Goal: Information Seeking & Learning: Learn about a topic

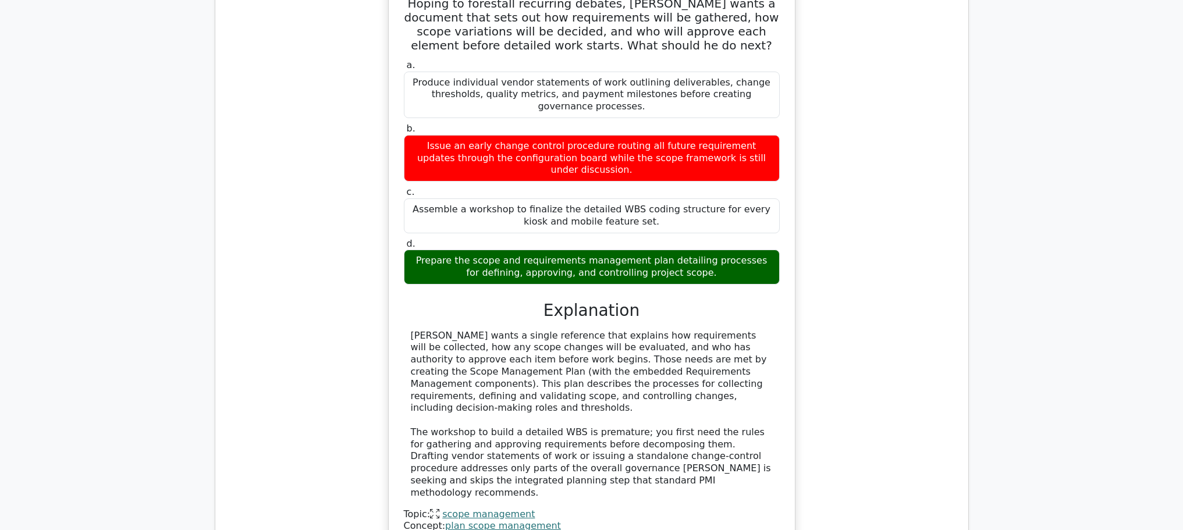
scroll to position [5913, 0]
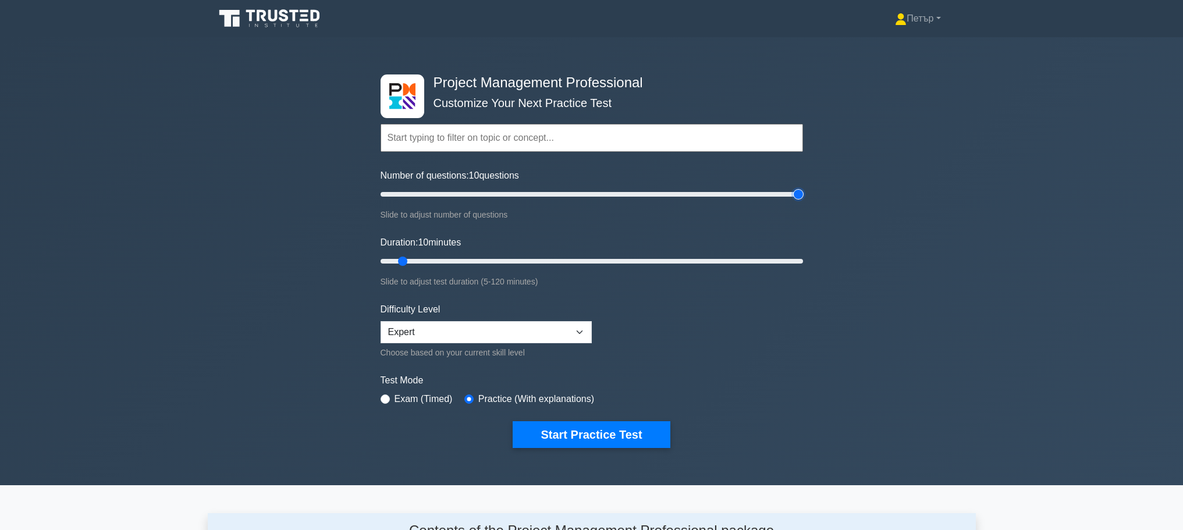
type input "200"
click at [799, 194] on input "Number of questions: 10 questions" at bounding box center [592, 194] width 422 height 14
type input "120"
click at [798, 262] on input "Duration: 120 minutes" at bounding box center [592, 261] width 422 height 14
click at [624, 424] on button "Start Practice Test" at bounding box center [591, 434] width 157 height 27
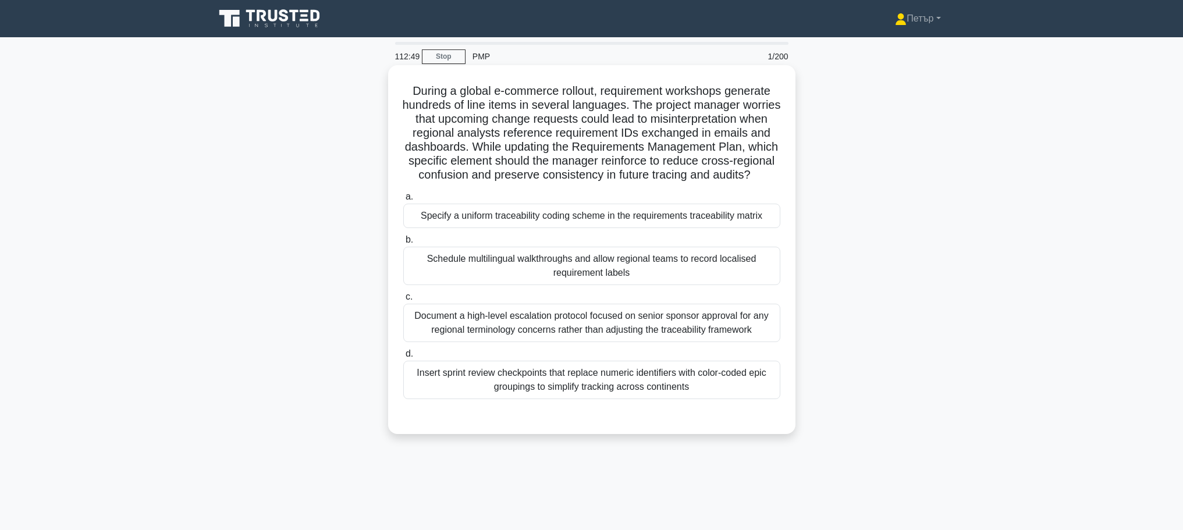
click at [660, 228] on div "Specify a uniform traceability coding scheme in the requirements traceability m…" at bounding box center [591, 216] width 377 height 24
click at [403, 201] on input "a. Specify a uniform traceability coding scheme in the requirements traceabilit…" at bounding box center [403, 197] width 0 height 8
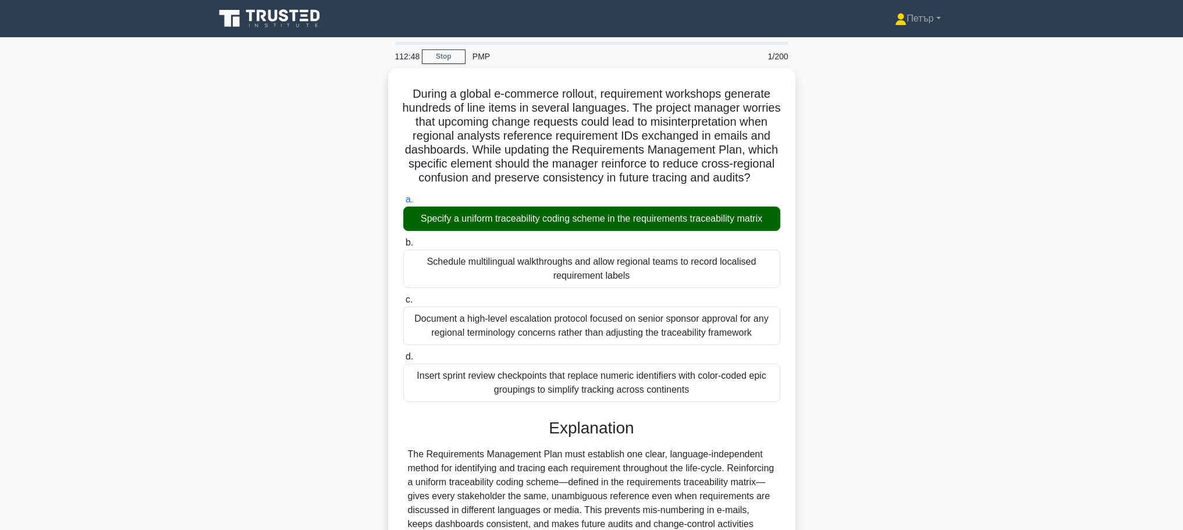
scroll to position [230, 0]
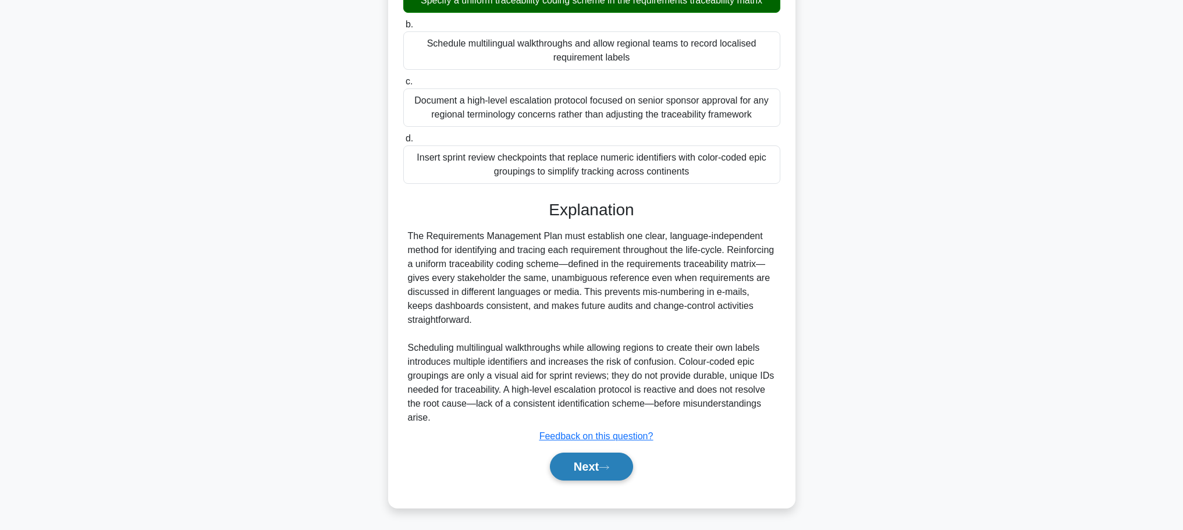
click at [609, 468] on icon at bounding box center [604, 467] width 10 height 6
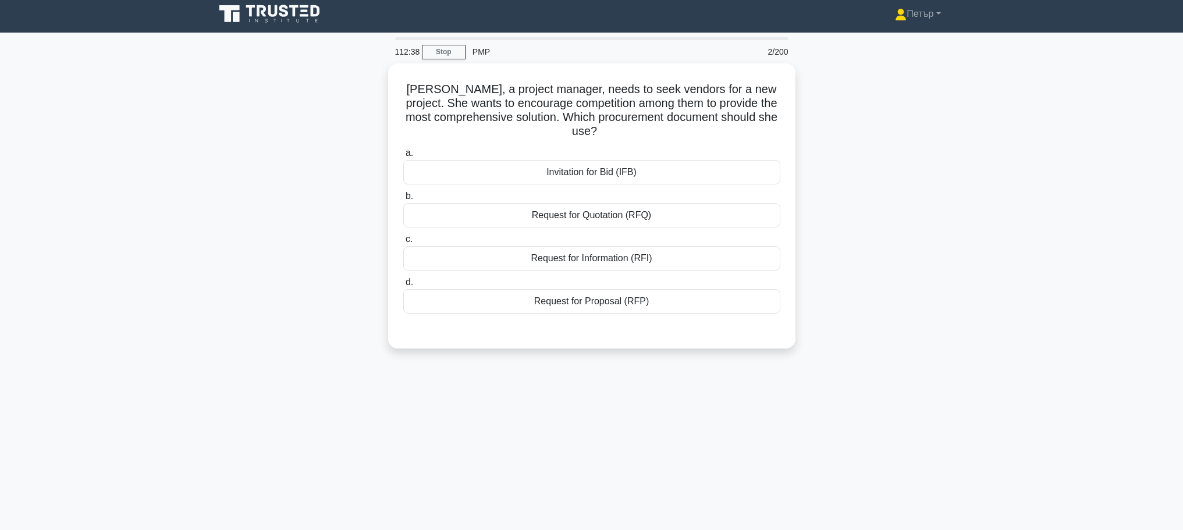
scroll to position [0, 0]
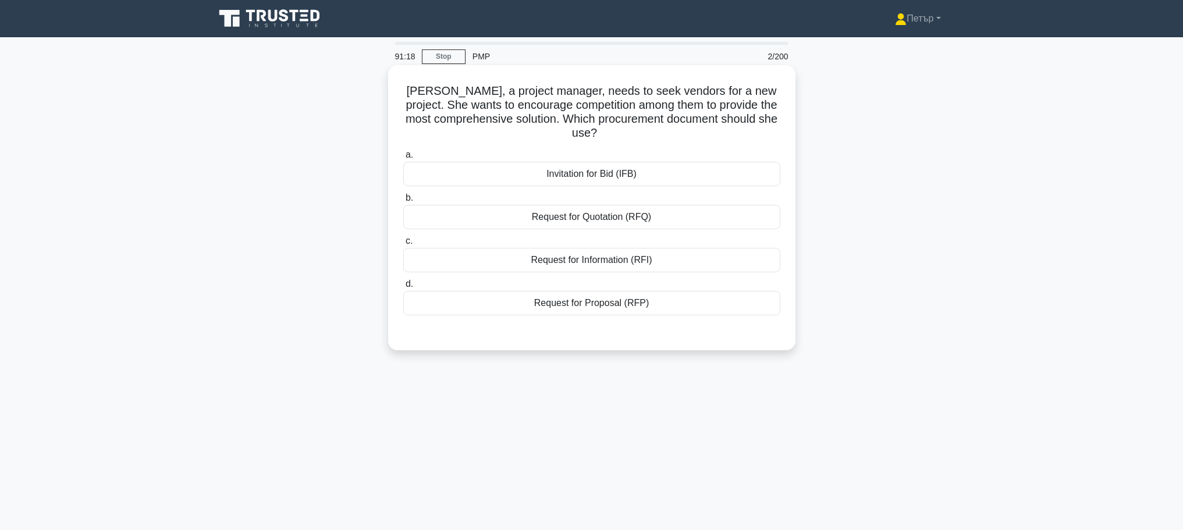
click at [612, 178] on div "Invitation for Bid (IFB)" at bounding box center [591, 174] width 377 height 24
click at [403, 159] on input "a. Invitation for Bid (IFB)" at bounding box center [403, 155] width 0 height 8
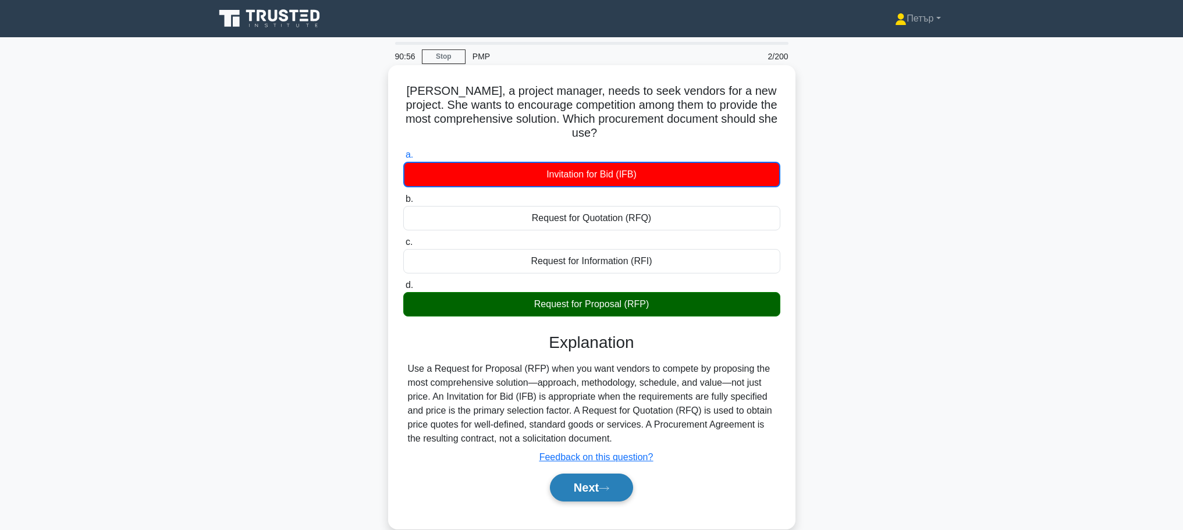
click at [598, 482] on button "Next" at bounding box center [591, 488] width 83 height 28
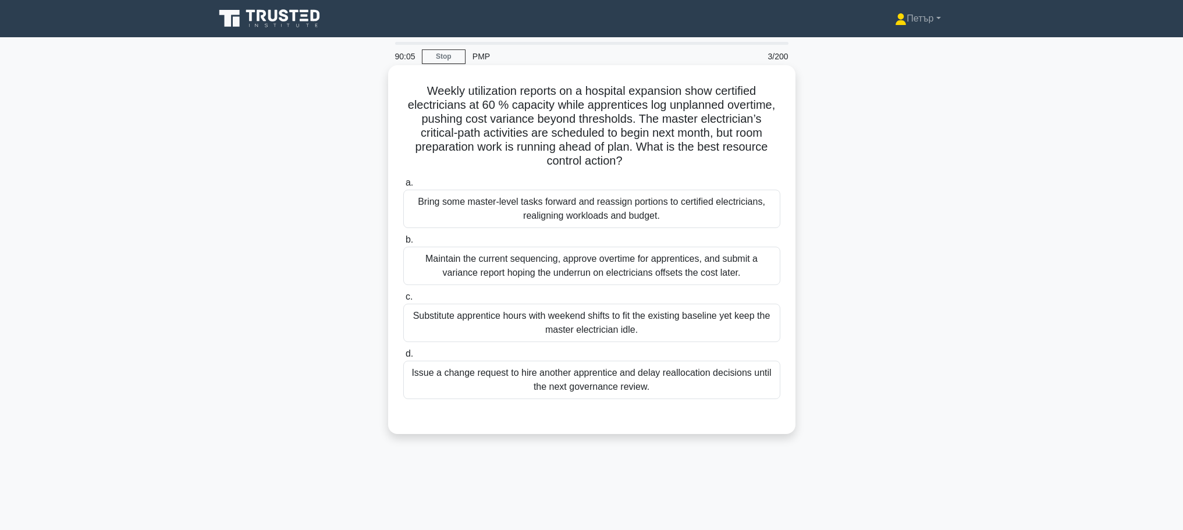
click at [729, 215] on div "Bring some master-level tasks forward and reassign portions to certified electr…" at bounding box center [591, 209] width 377 height 38
click at [403, 187] on input "a. Bring some master-level tasks forward and reassign portions to certified ele…" at bounding box center [403, 183] width 0 height 8
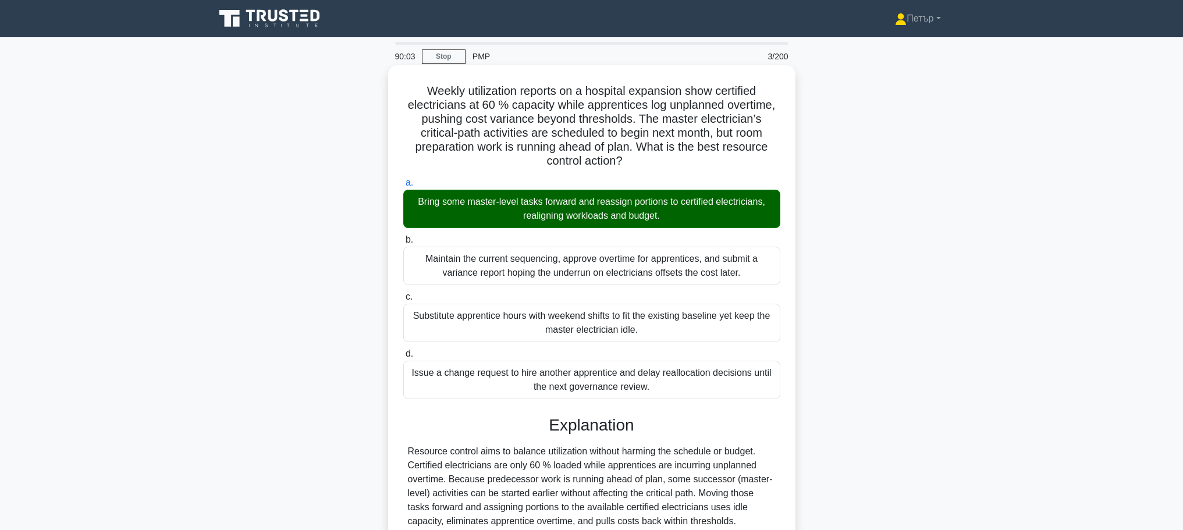
scroll to position [188, 0]
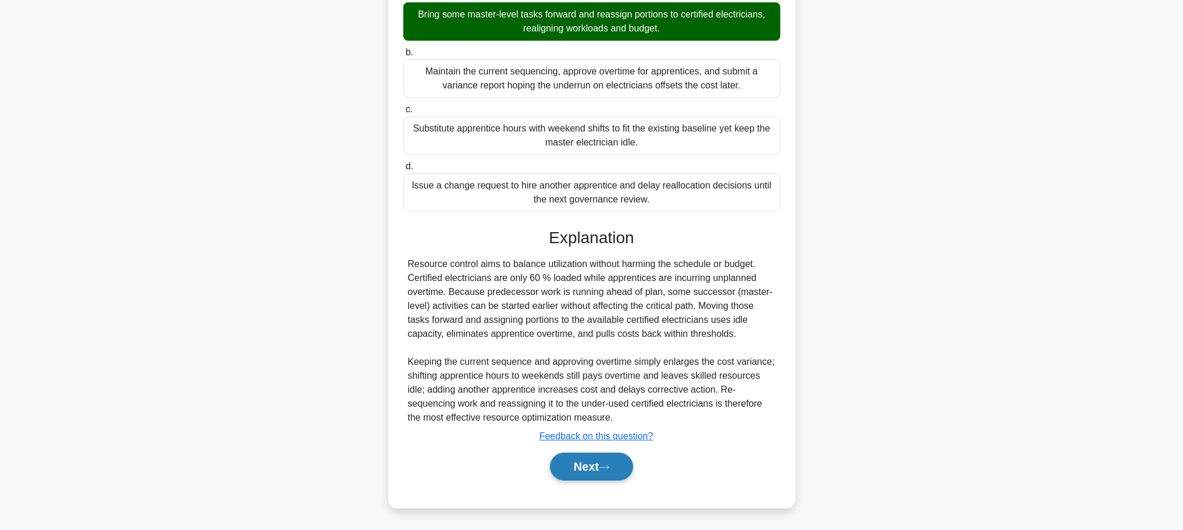
click at [582, 457] on button "Next" at bounding box center [591, 467] width 83 height 28
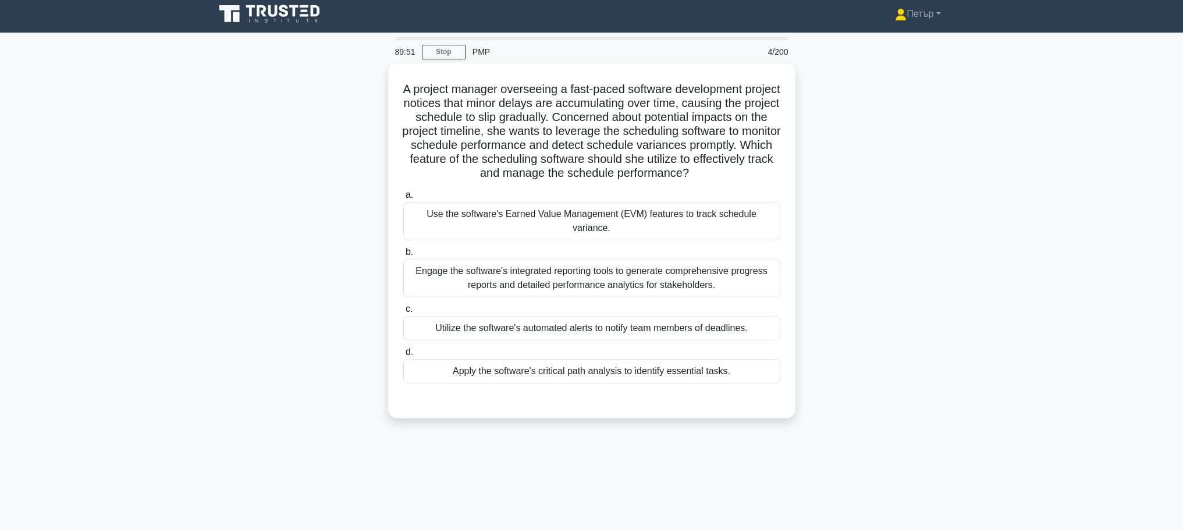
scroll to position [0, 0]
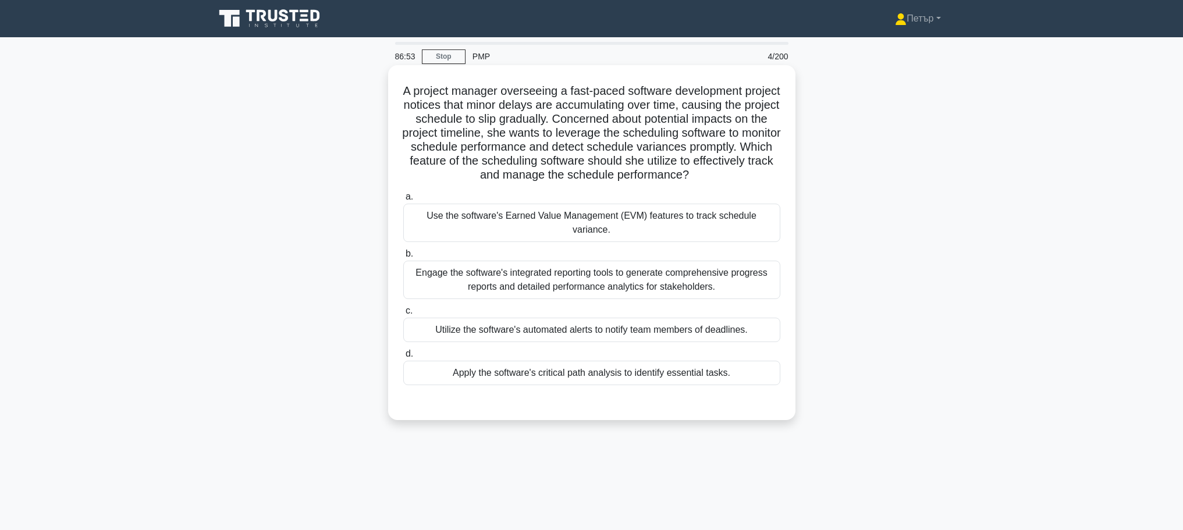
click at [749, 243] on div "a. Use the software's Earned Value Management (EVM) features to track schedule …" at bounding box center [591, 287] width 391 height 200
click at [743, 232] on div "Use the software's Earned Value Management (EVM) features to track schedule var…" at bounding box center [591, 223] width 377 height 38
click at [403, 201] on input "a. Use the software's Earned Value Management (EVM) features to track schedule …" at bounding box center [403, 197] width 0 height 8
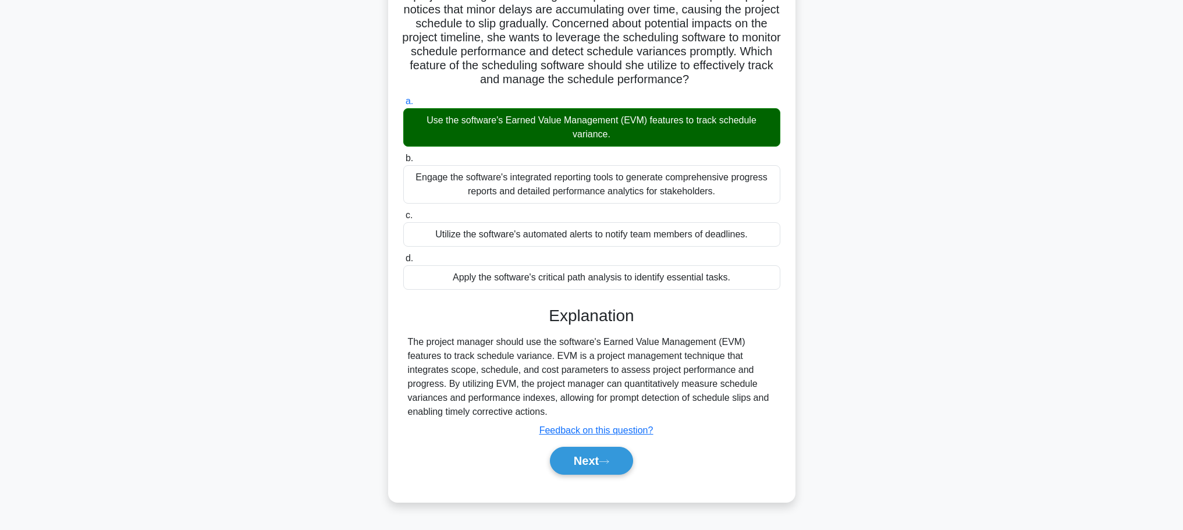
scroll to position [104, 0]
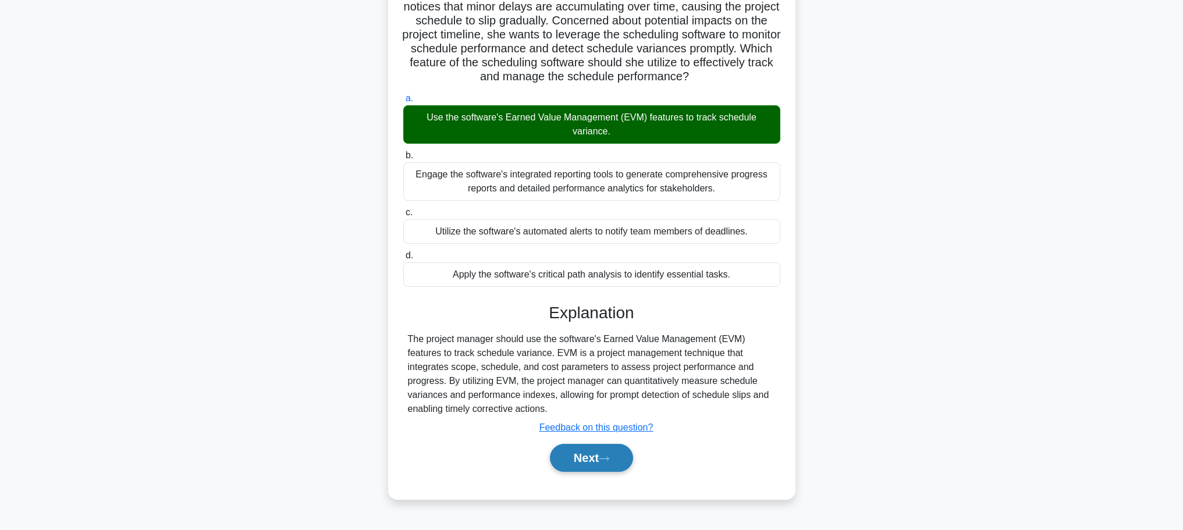
click at [575, 465] on button "Next" at bounding box center [591, 458] width 83 height 28
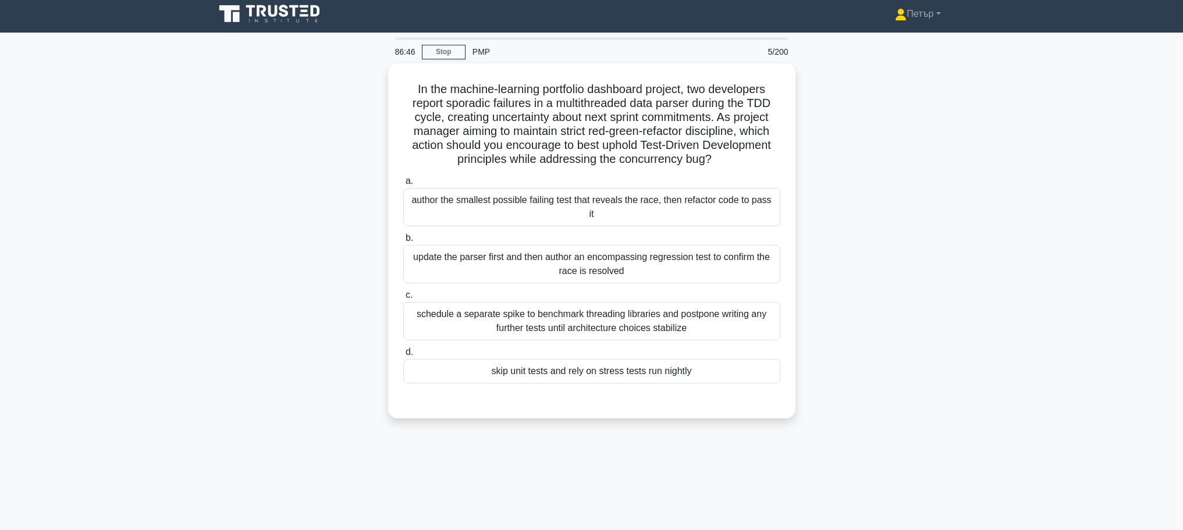
scroll to position [0, 0]
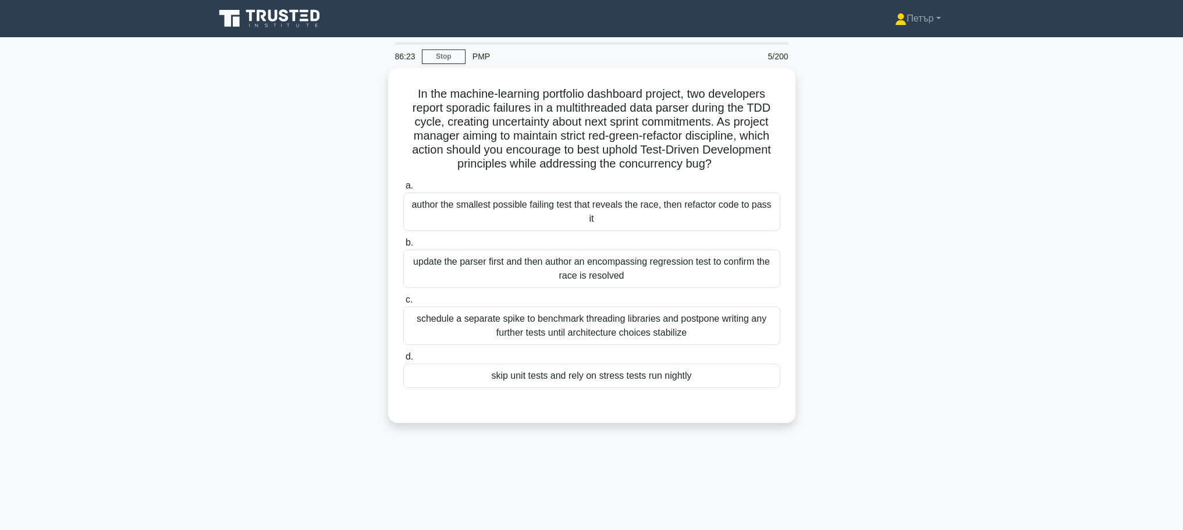
click at [1084, 165] on main "86:23 Stop PMP 5/200 In the machine-learning portfolio dashboard project, two d…" at bounding box center [591, 332] width 1183 height 591
click at [1029, 186] on main "85:49 Stop PMP 5/200 In the machine-learning portfolio dashboard project, two d…" at bounding box center [591, 332] width 1183 height 591
click at [752, 204] on div "author the smallest possible failing test that reveals the race, then refactor …" at bounding box center [591, 209] width 377 height 38
click at [403, 187] on input "a. author the smallest possible failing test that reveals the race, then refact…" at bounding box center [403, 183] width 0 height 8
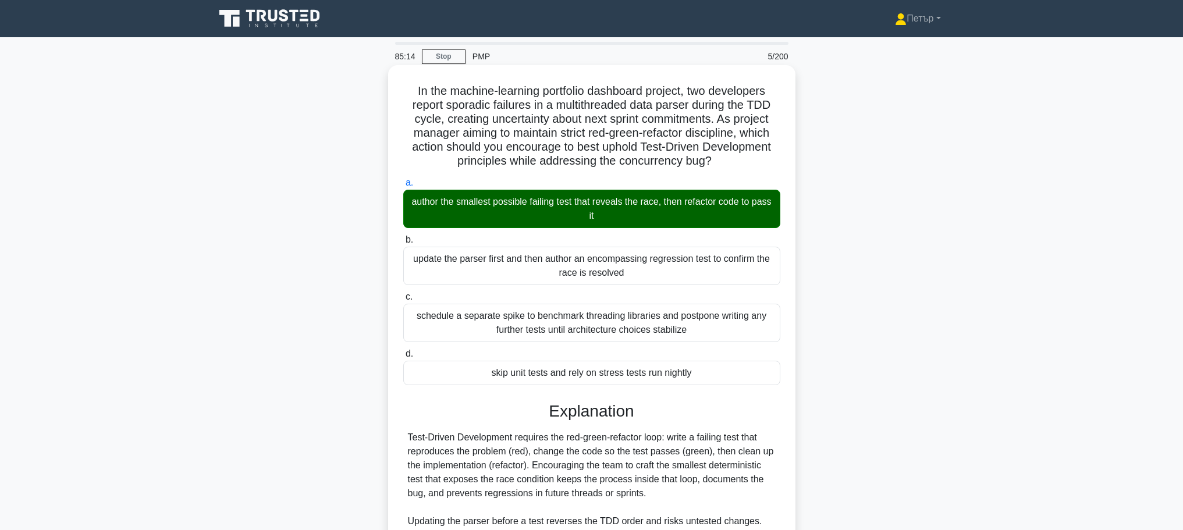
scroll to position [146, 0]
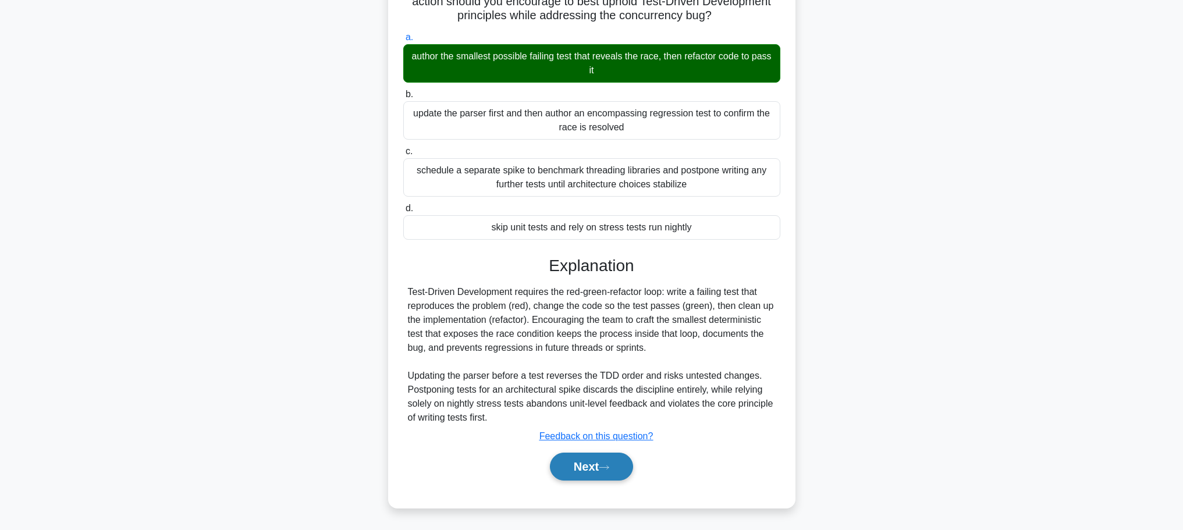
click at [590, 464] on button "Next" at bounding box center [591, 467] width 83 height 28
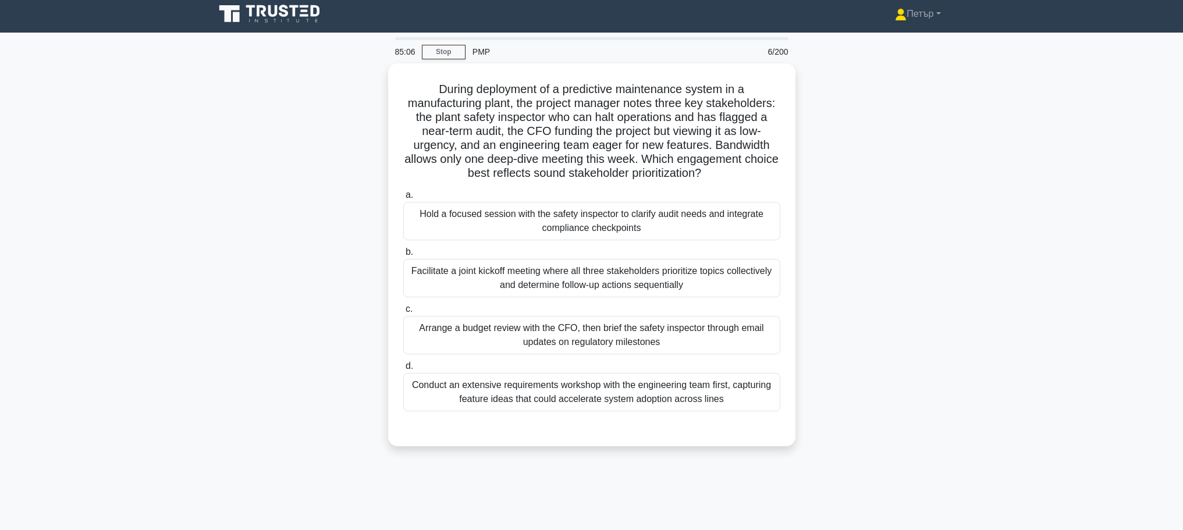
scroll to position [0, 0]
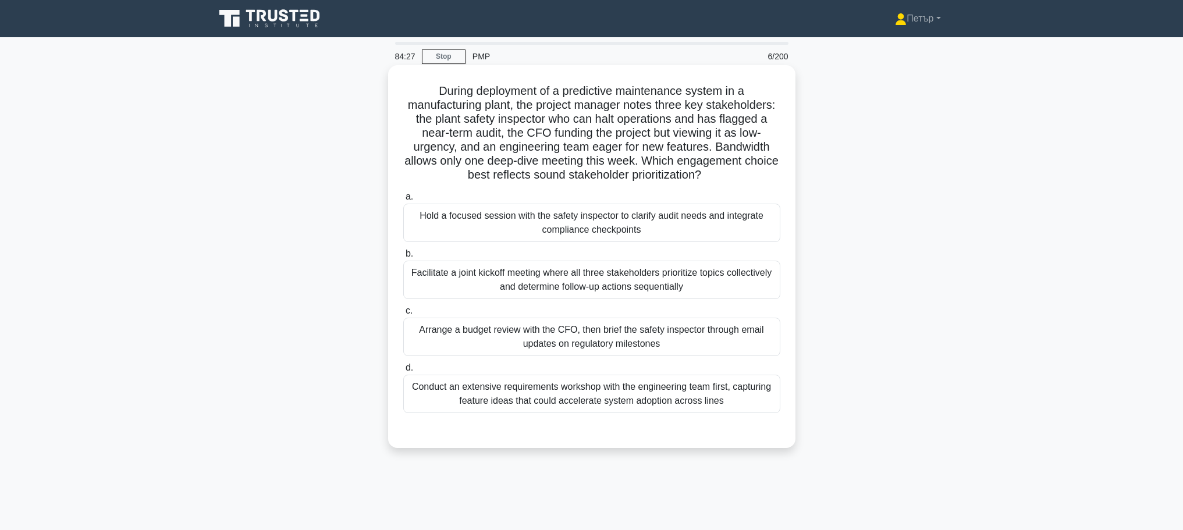
click at [713, 234] on div "Hold a focused session with the safety inspector to clarify audit needs and int…" at bounding box center [591, 223] width 377 height 38
click at [403, 201] on input "a. Hold a focused session with the safety inspector to clarify audit needs and …" at bounding box center [403, 197] width 0 height 8
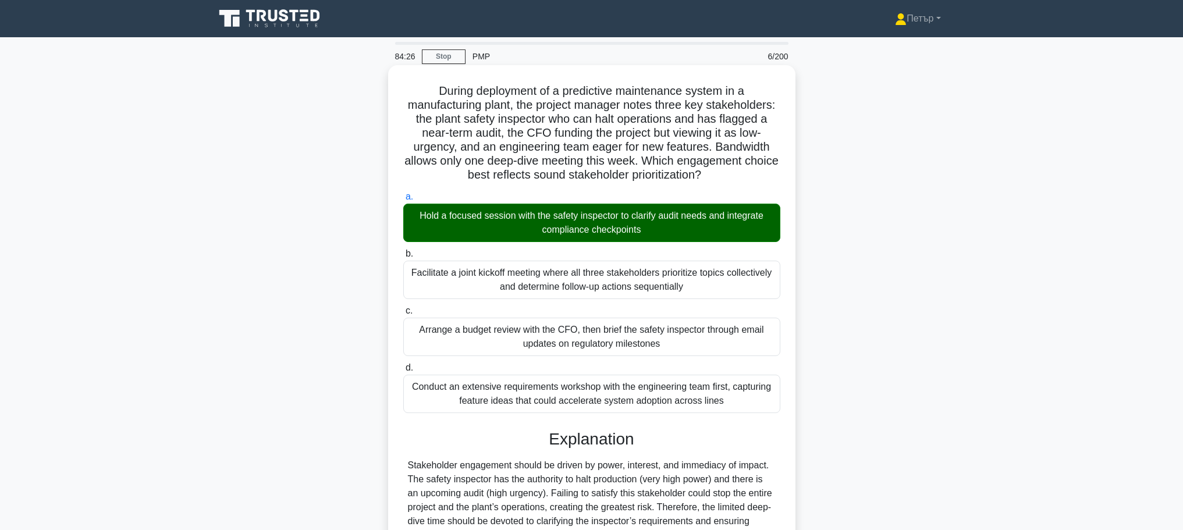
scroll to position [230, 0]
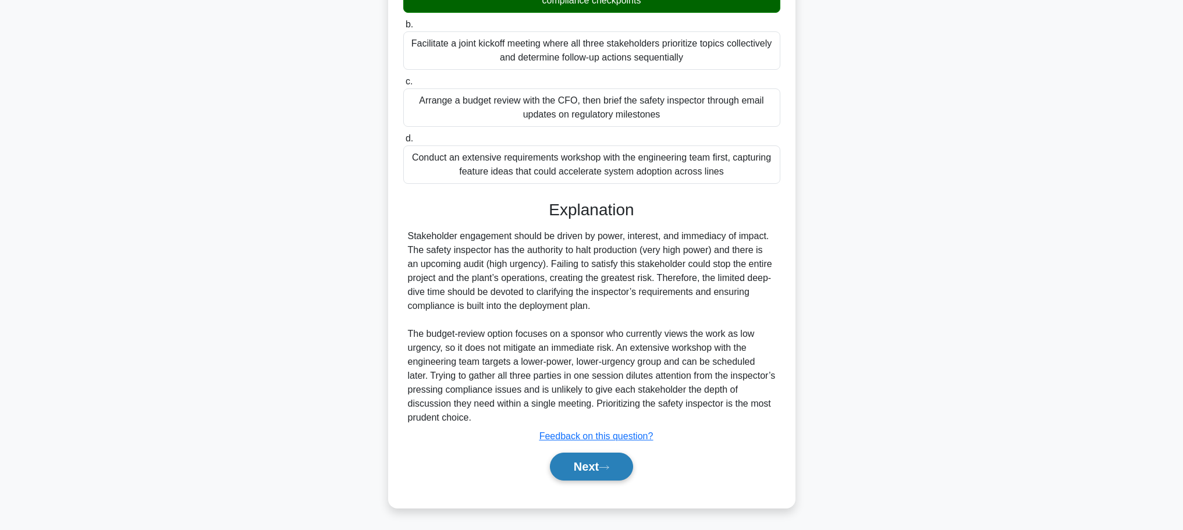
click at [627, 463] on button "Next" at bounding box center [591, 467] width 83 height 28
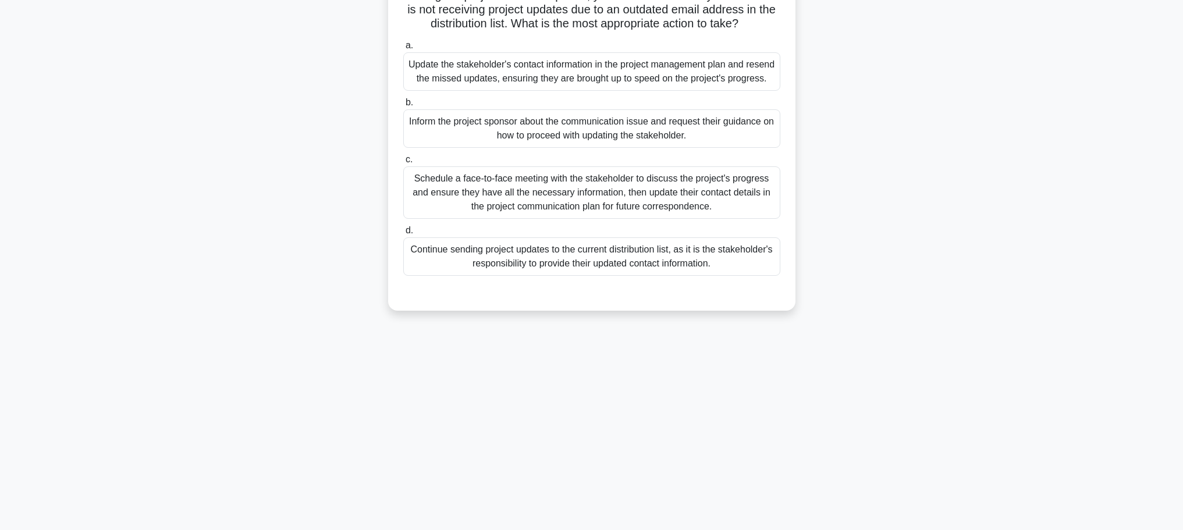
scroll to position [0, 0]
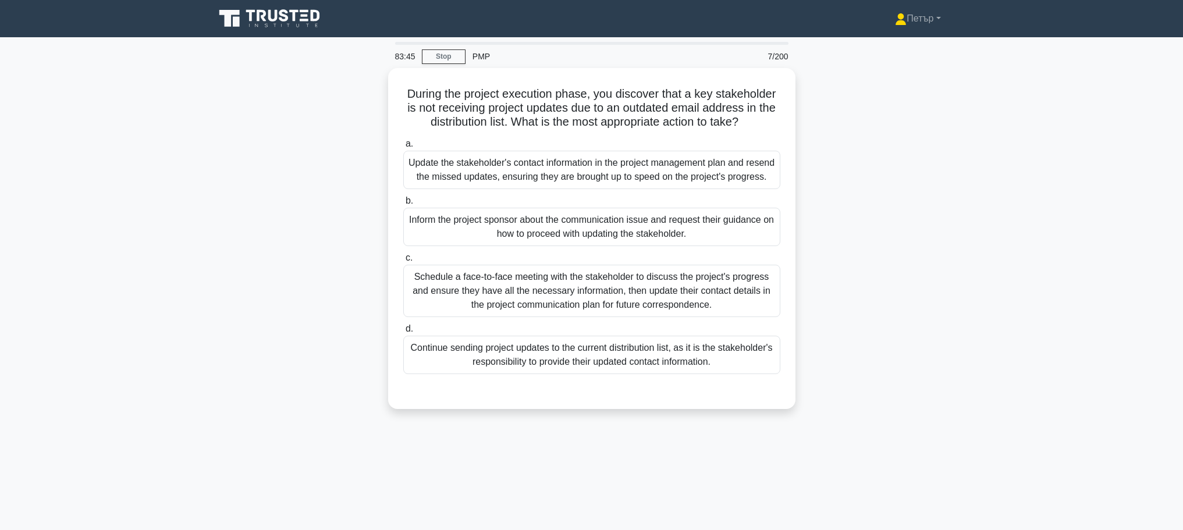
click at [1066, 242] on main "83:45 Stop PMP 7/200 During the project execution phase, you discover that a ke…" at bounding box center [591, 332] width 1183 height 591
click at [644, 175] on div "Update the stakeholder's contact information in the project management plan and…" at bounding box center [591, 167] width 377 height 38
click at [403, 145] on input "a. Update the stakeholder's contact information in the project management plan …" at bounding box center [403, 141] width 0 height 8
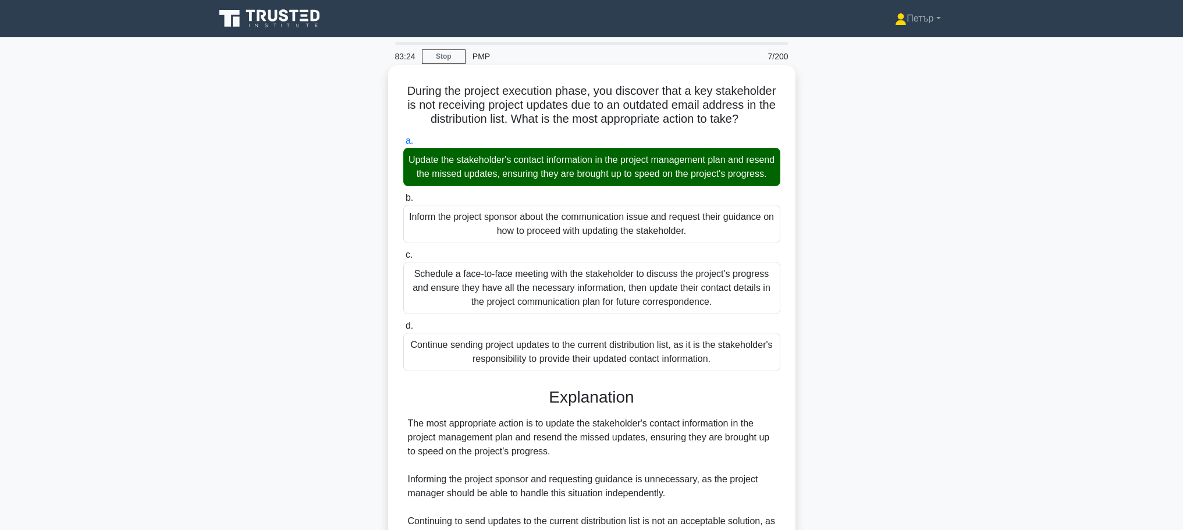
scroll to position [202, 0]
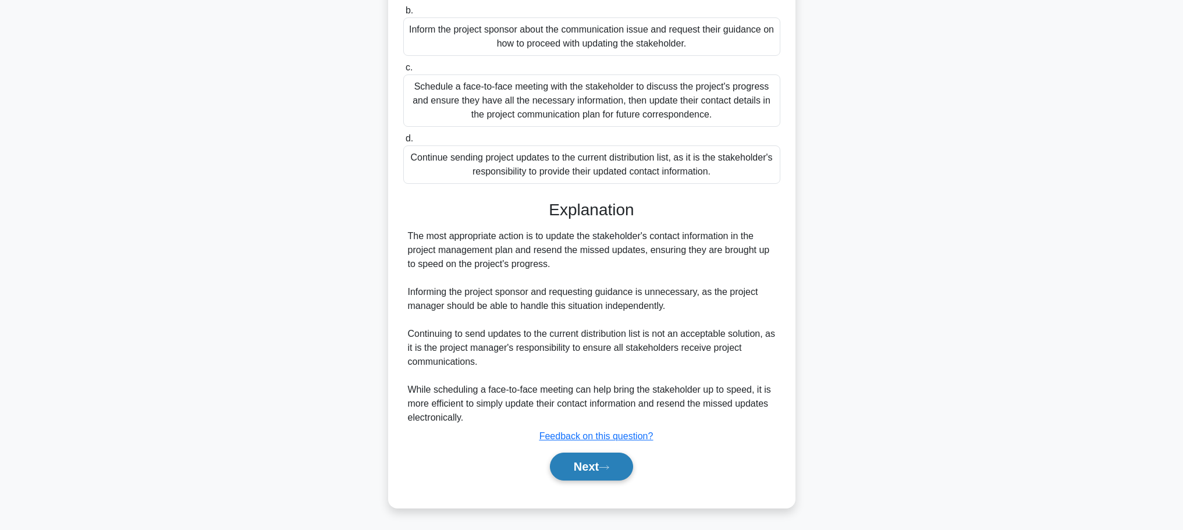
click at [613, 472] on button "Next" at bounding box center [591, 467] width 83 height 28
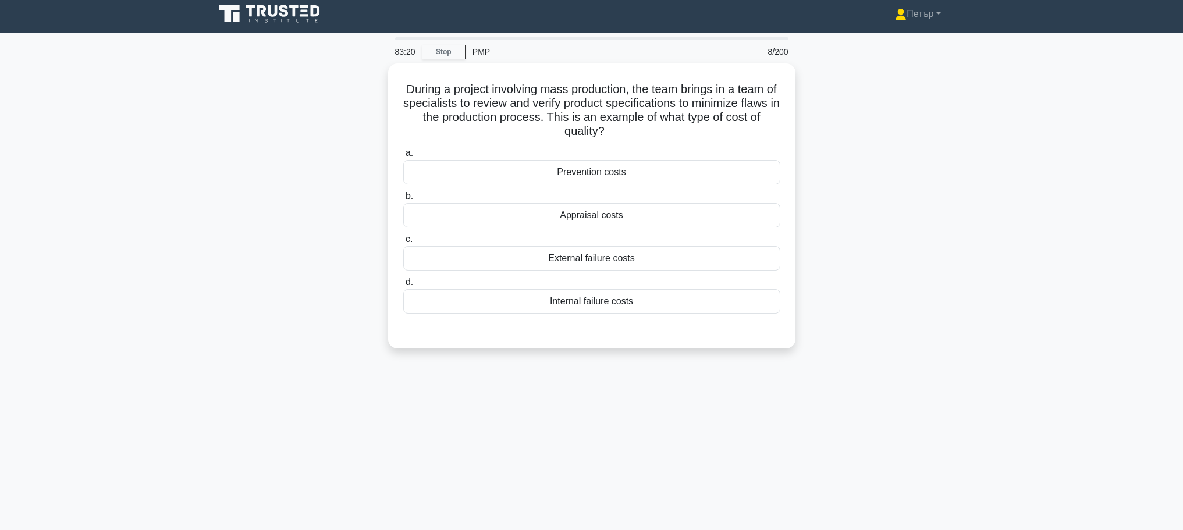
scroll to position [0, 0]
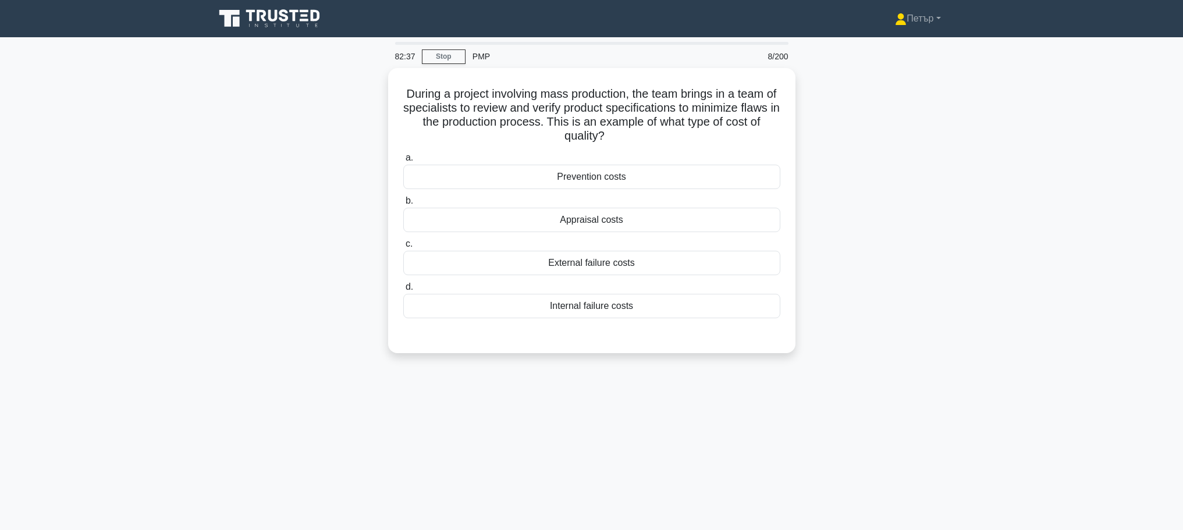
click at [1067, 259] on main "82:37 Stop PMP 8/200 During a project involving mass production, the team bring…" at bounding box center [591, 332] width 1183 height 591
drag, startPoint x: 883, startPoint y: 205, endPoint x: 884, endPoint y: 167, distance: 38.4
click at [884, 167] on div "During a project involving mass production, the team brings in a team of specia…" at bounding box center [592, 217] width 768 height 299
click at [735, 172] on div "Prevention costs" at bounding box center [591, 174] width 377 height 24
click at [403, 159] on input "a. Prevention costs" at bounding box center [403, 155] width 0 height 8
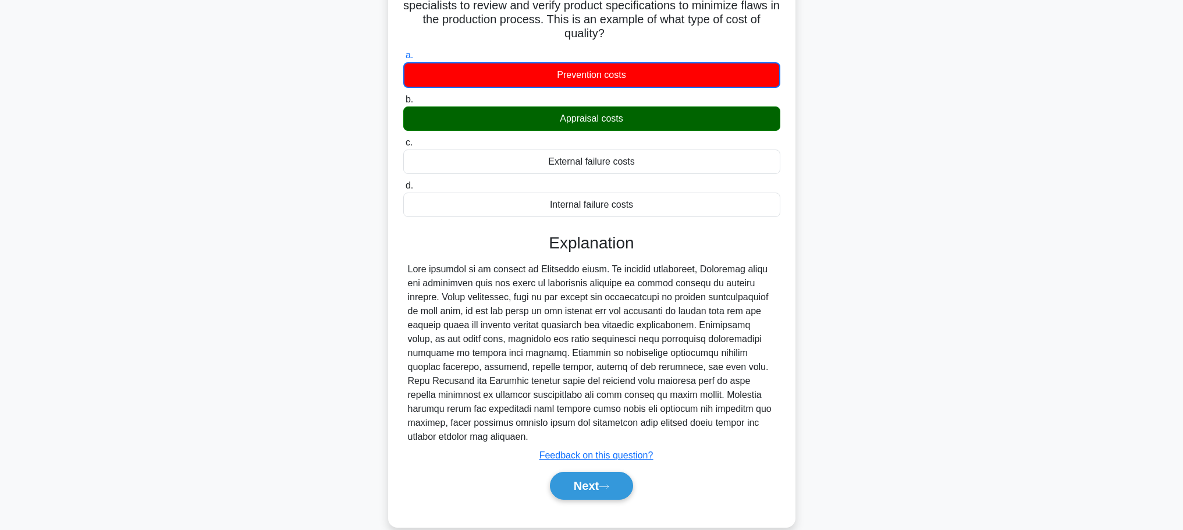
scroll to position [105, 0]
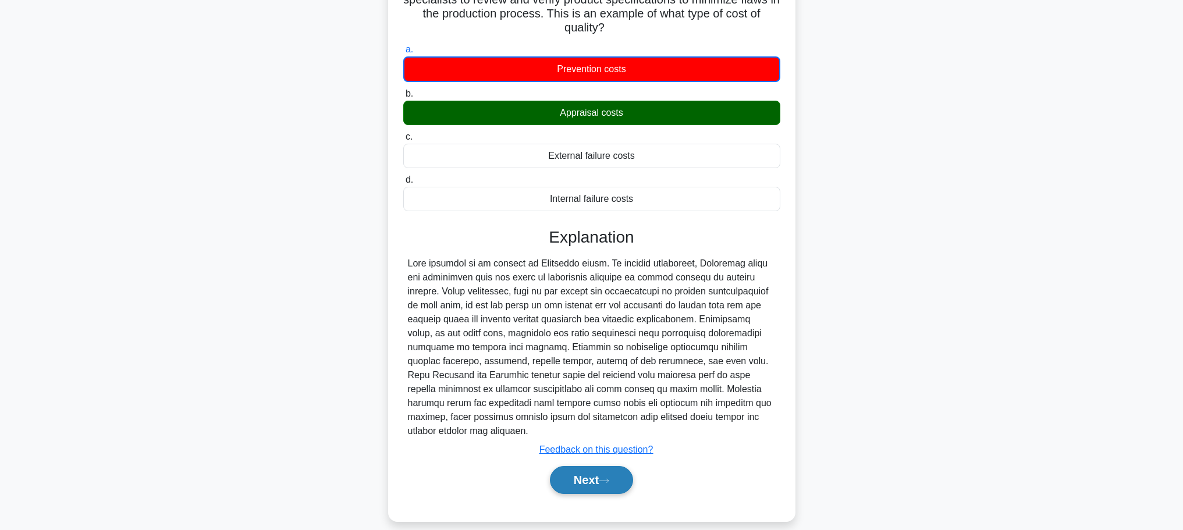
click at [601, 467] on button "Next" at bounding box center [591, 480] width 83 height 28
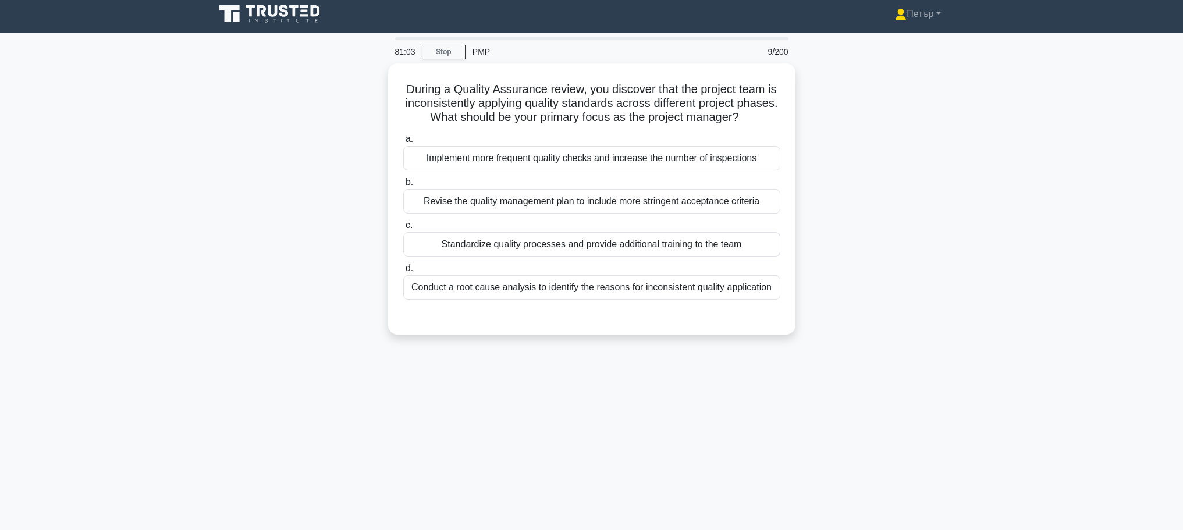
scroll to position [0, 0]
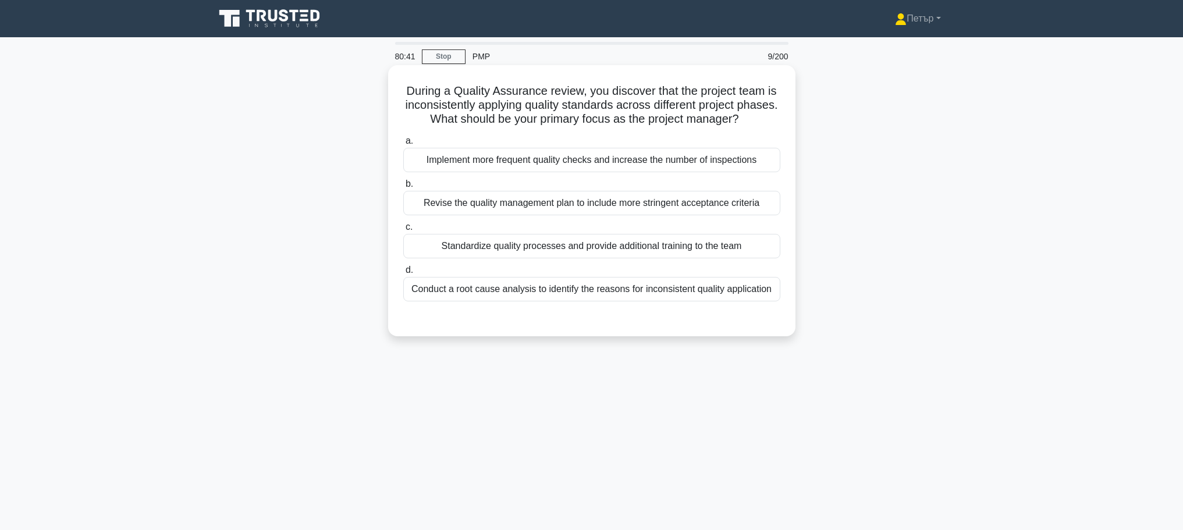
click at [689, 253] on div "Standardize quality processes and provide additional training to the team" at bounding box center [591, 246] width 377 height 24
click at [403, 231] on input "c. Standardize quality processes and provide additional training to the team" at bounding box center [403, 227] width 0 height 8
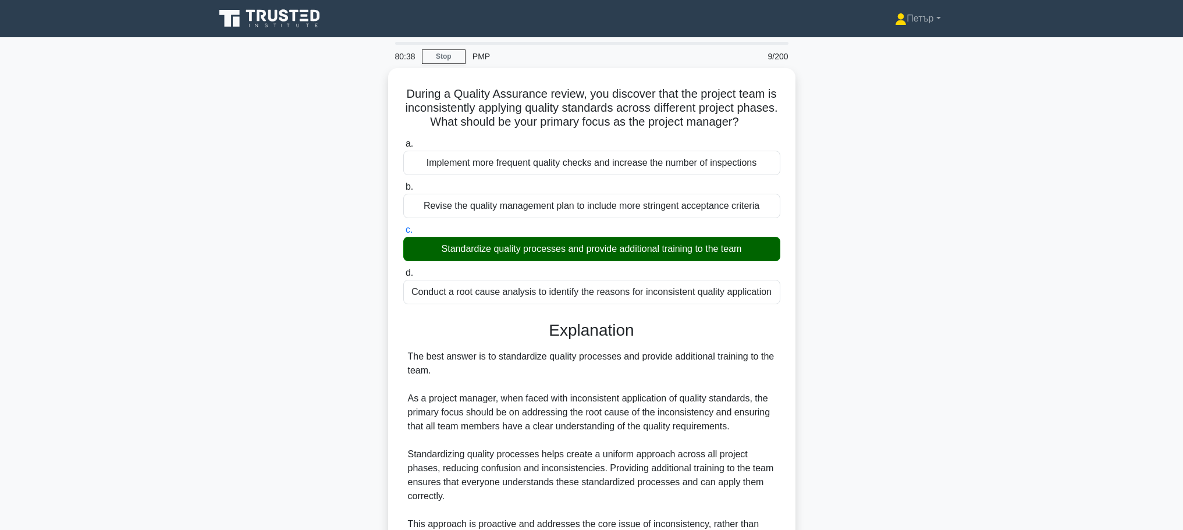
scroll to position [233, 0]
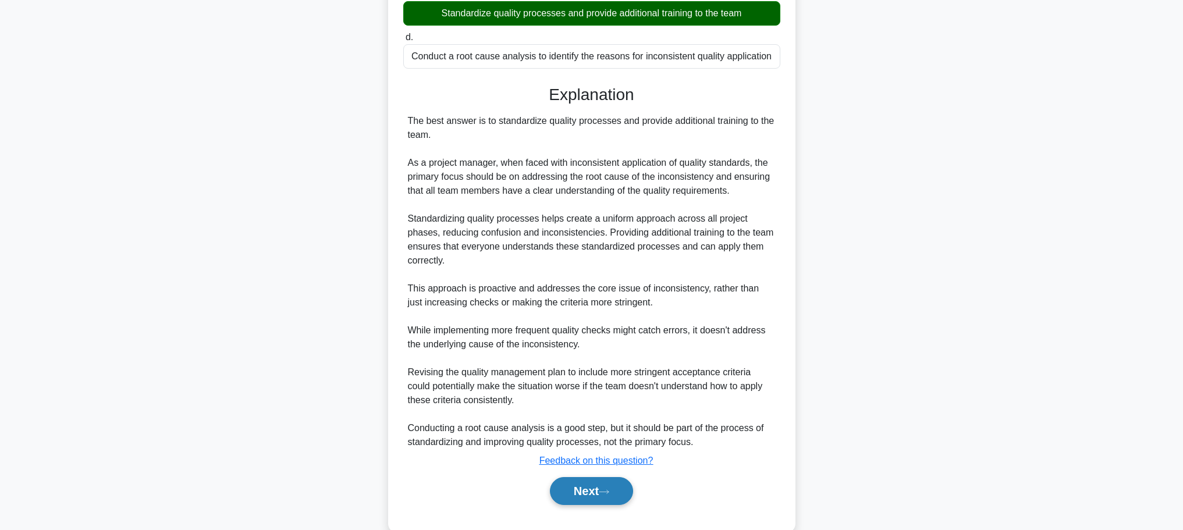
click at [600, 487] on button "Next" at bounding box center [591, 491] width 83 height 28
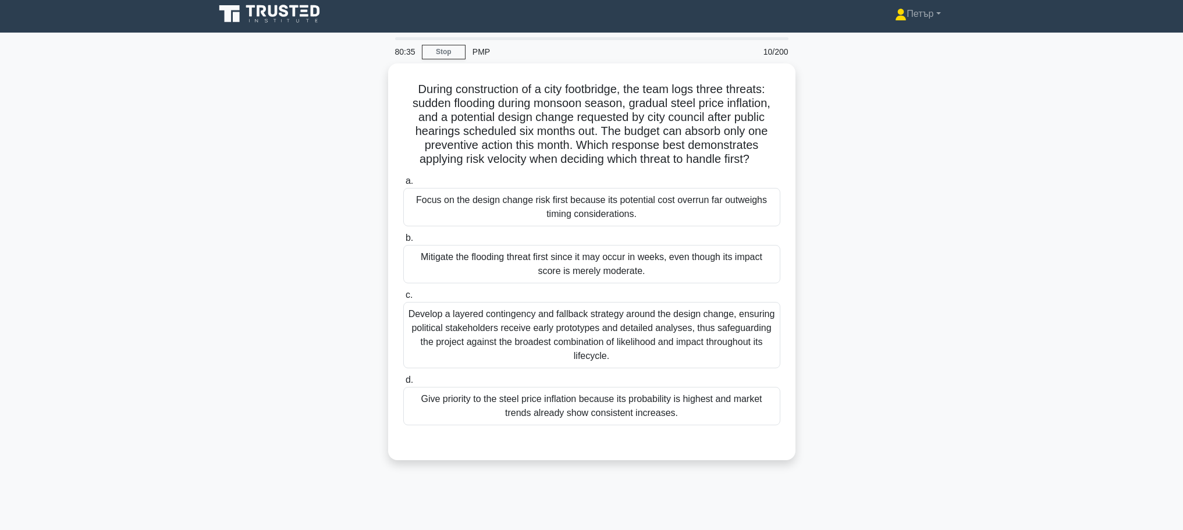
scroll to position [0, 0]
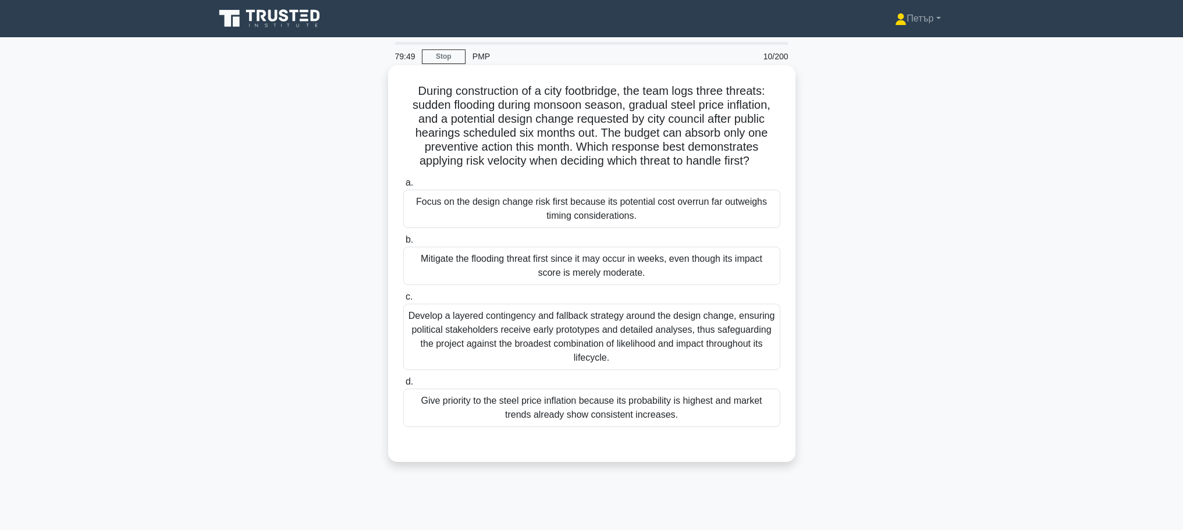
click at [678, 271] on div "Mitigate the flooding threat first since it may occur in weeks, even though its…" at bounding box center [591, 266] width 377 height 38
click at [403, 244] on input "b. Mitigate the flooding threat first since it may occur in weeks, even though …" at bounding box center [403, 240] width 0 height 8
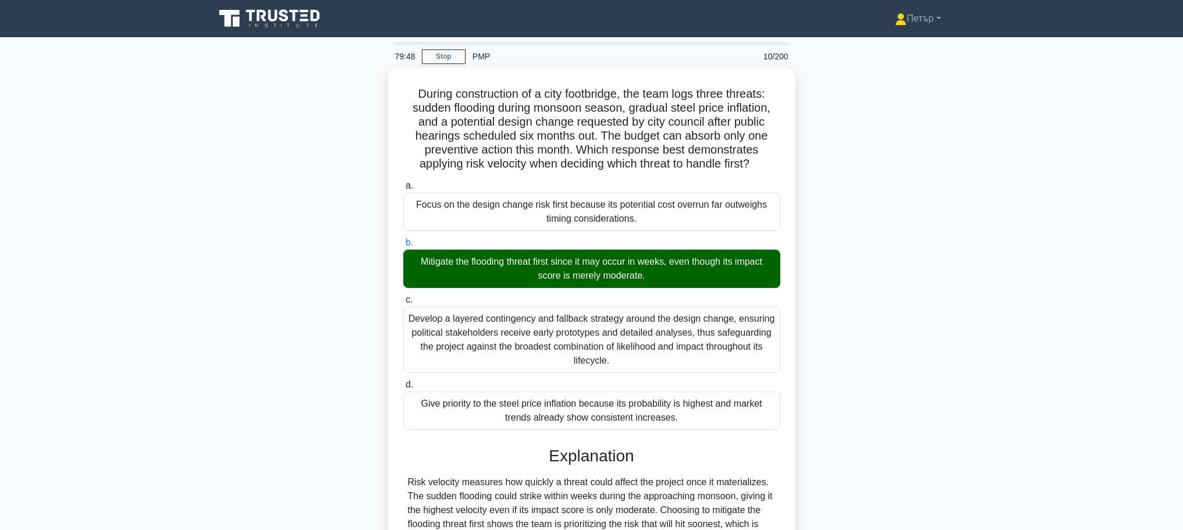
scroll to position [174, 0]
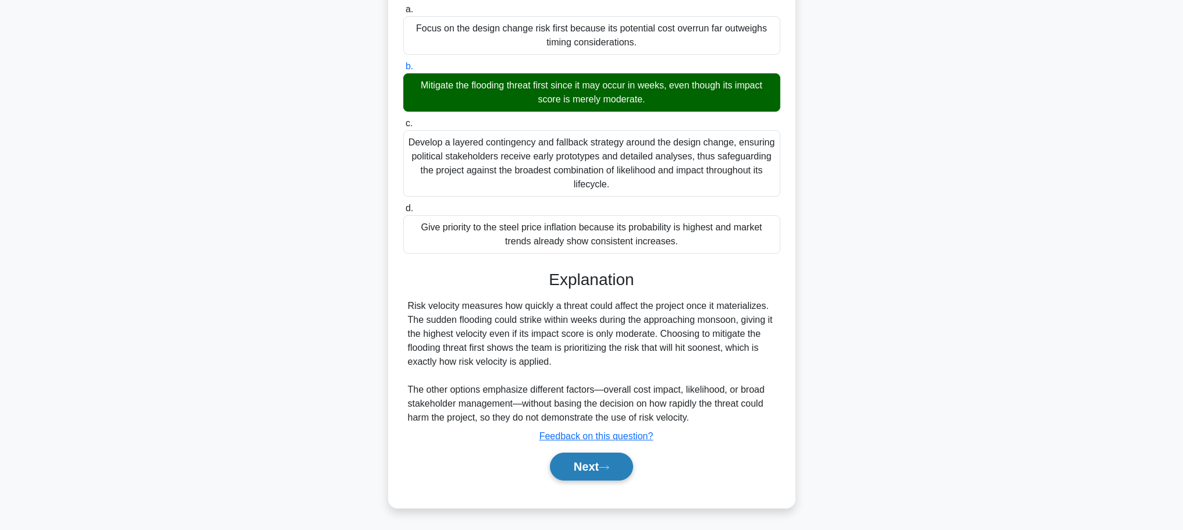
click at [609, 463] on button "Next" at bounding box center [591, 467] width 83 height 28
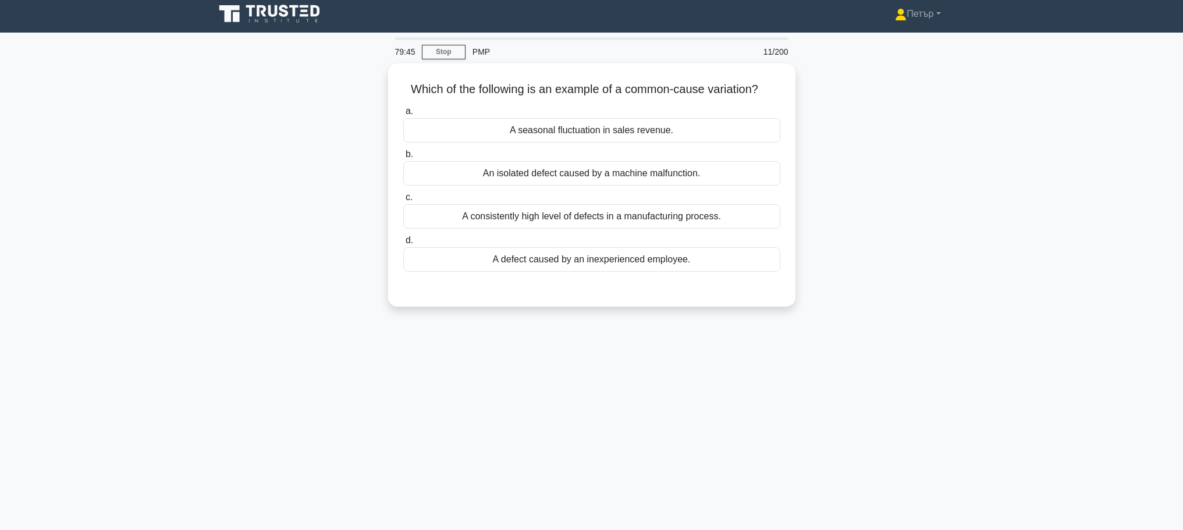
scroll to position [0, 0]
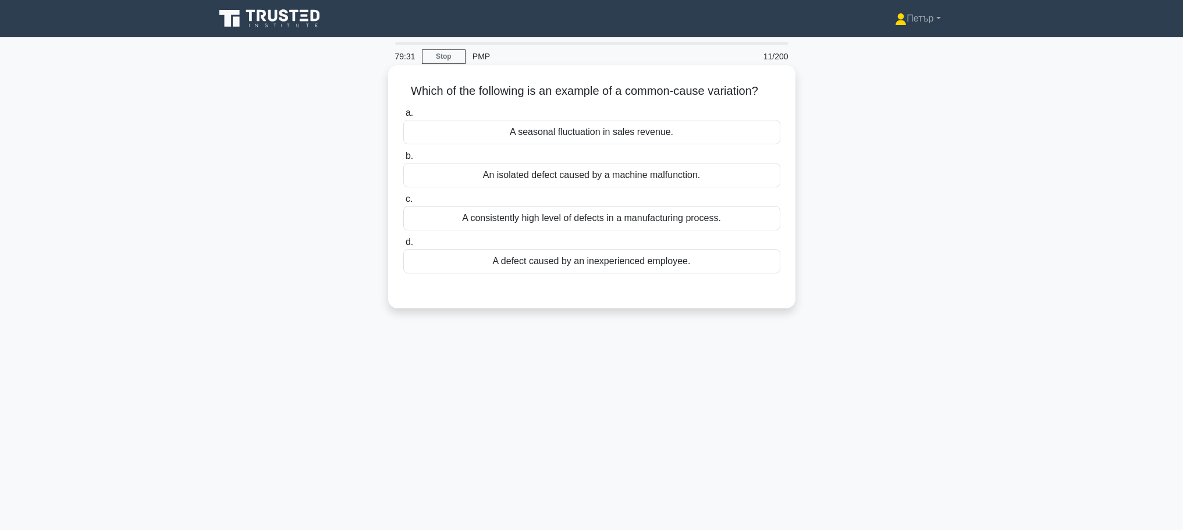
click at [765, 148] on div "a. A seasonal fluctuation in sales revenue. b. An isolated defect caused by a m…" at bounding box center [591, 190] width 391 height 172
click at [755, 132] on div "A seasonal fluctuation in sales revenue." at bounding box center [591, 132] width 377 height 24
click at [403, 117] on input "a. A seasonal fluctuation in sales revenue." at bounding box center [403, 113] width 0 height 8
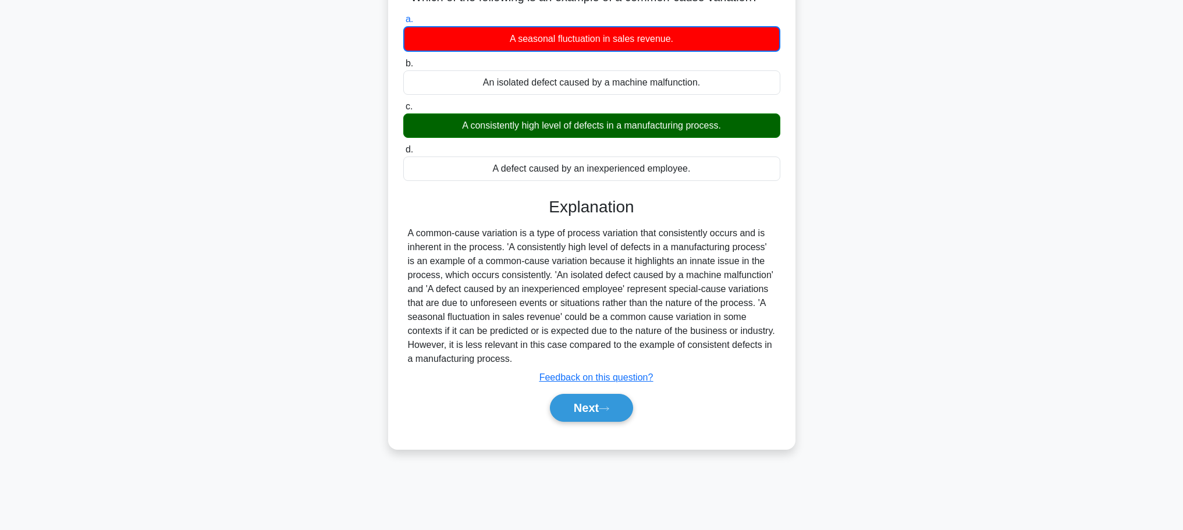
scroll to position [98, 0]
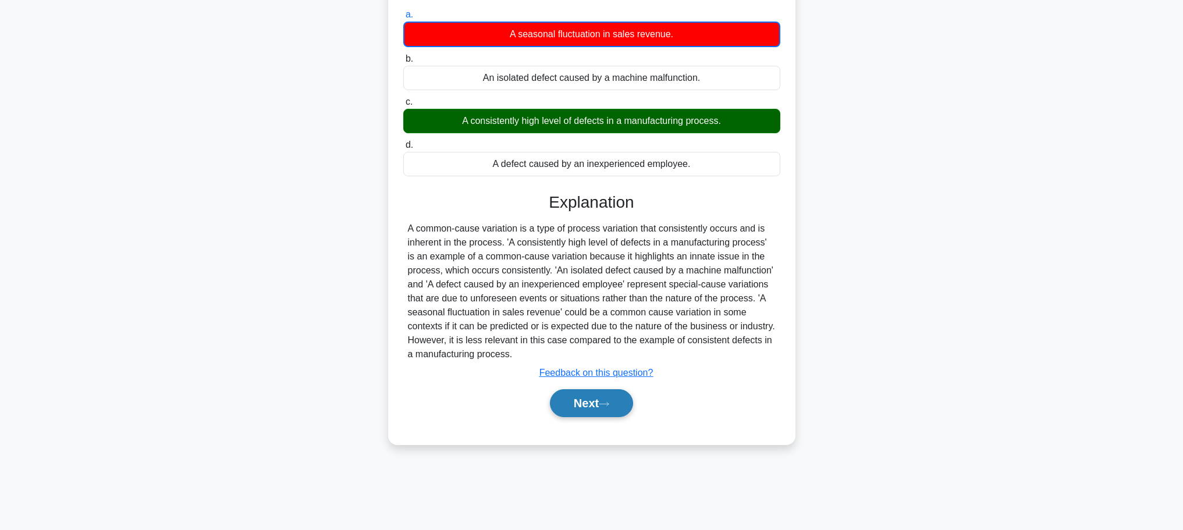
click at [588, 417] on button "Next" at bounding box center [591, 403] width 83 height 28
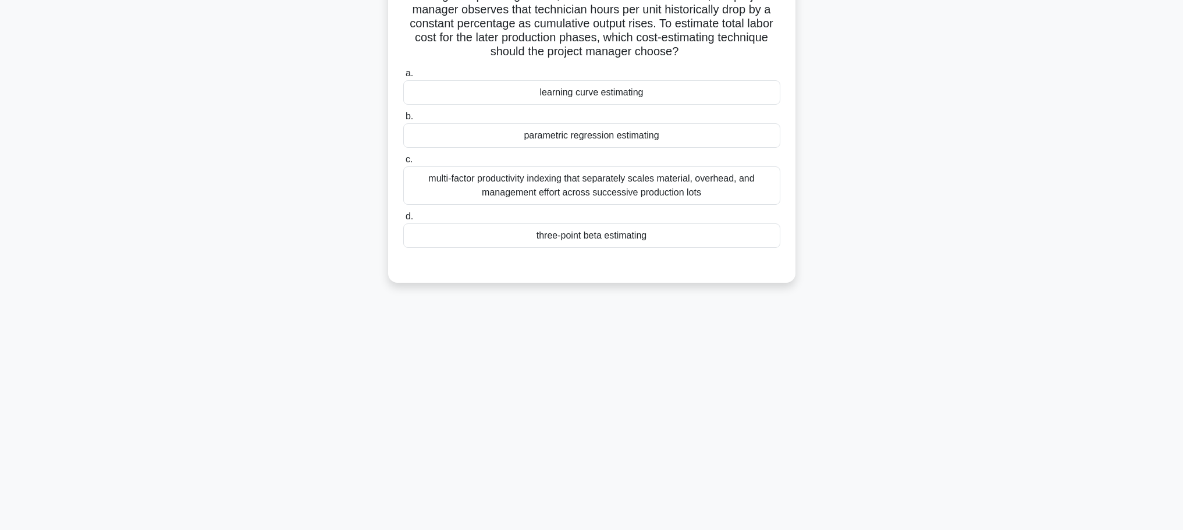
scroll to position [0, 0]
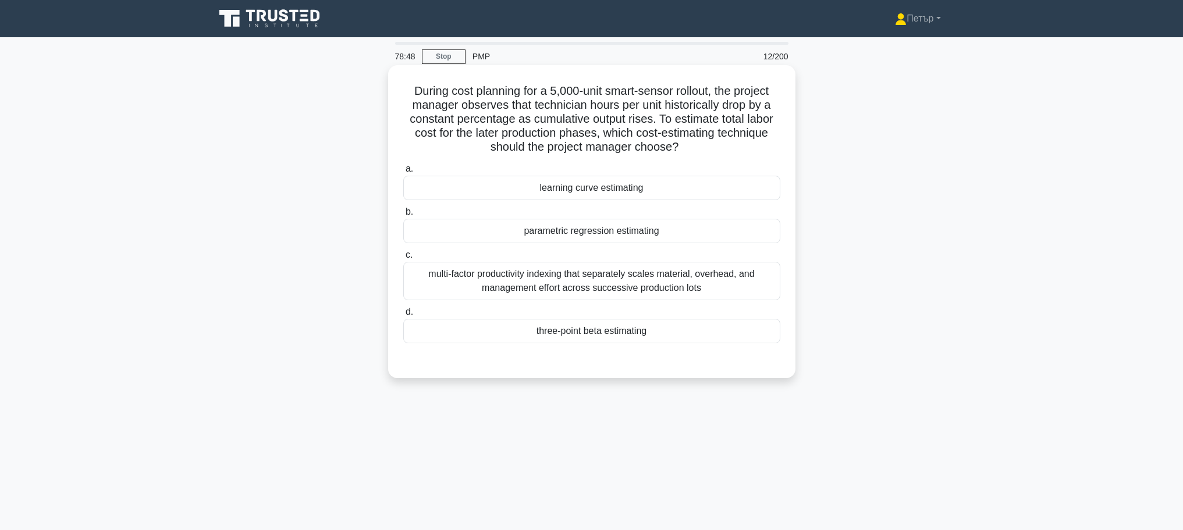
click at [697, 189] on div "learning curve estimating" at bounding box center [591, 188] width 377 height 24
click at [403, 173] on input "a. learning curve estimating" at bounding box center [403, 169] width 0 height 8
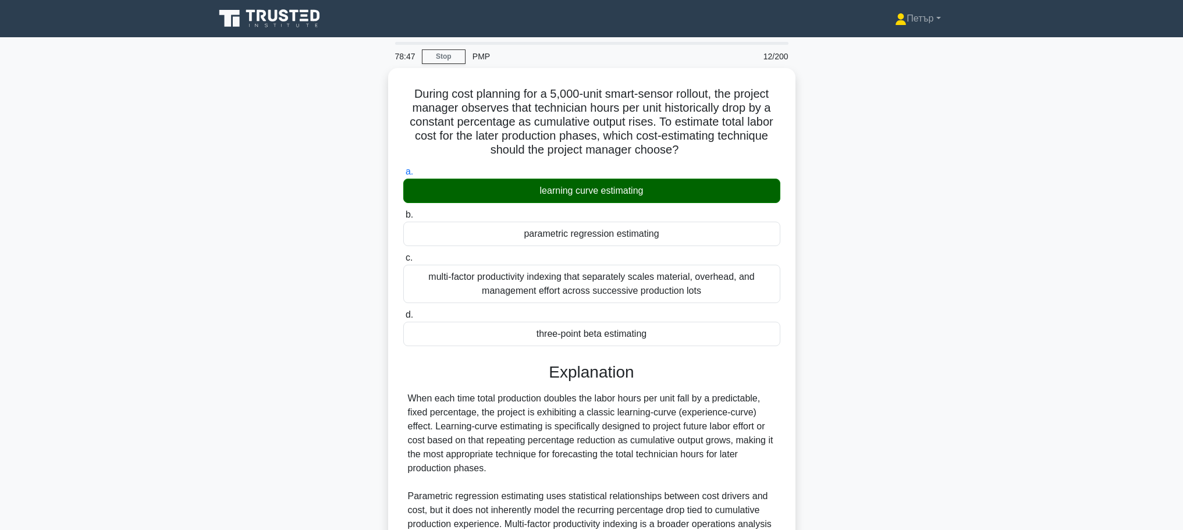
scroll to position [160, 0]
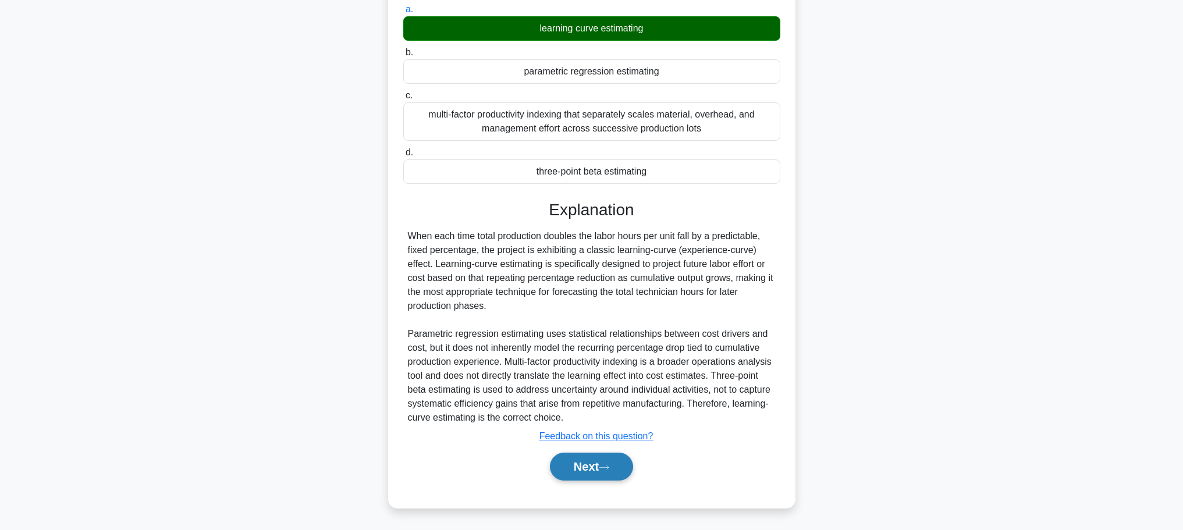
click at [609, 454] on button "Next" at bounding box center [591, 467] width 83 height 28
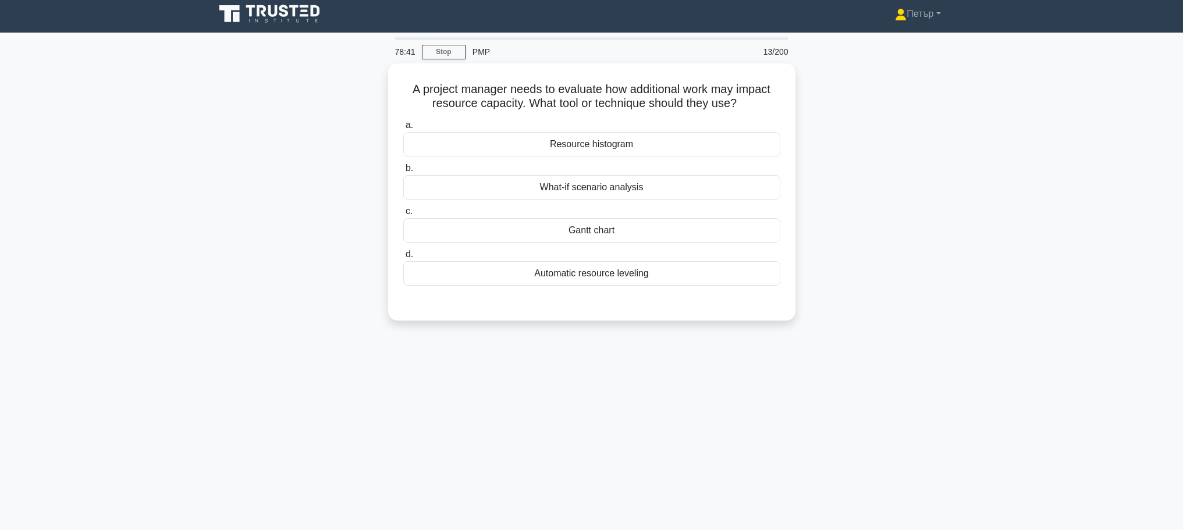
scroll to position [0, 0]
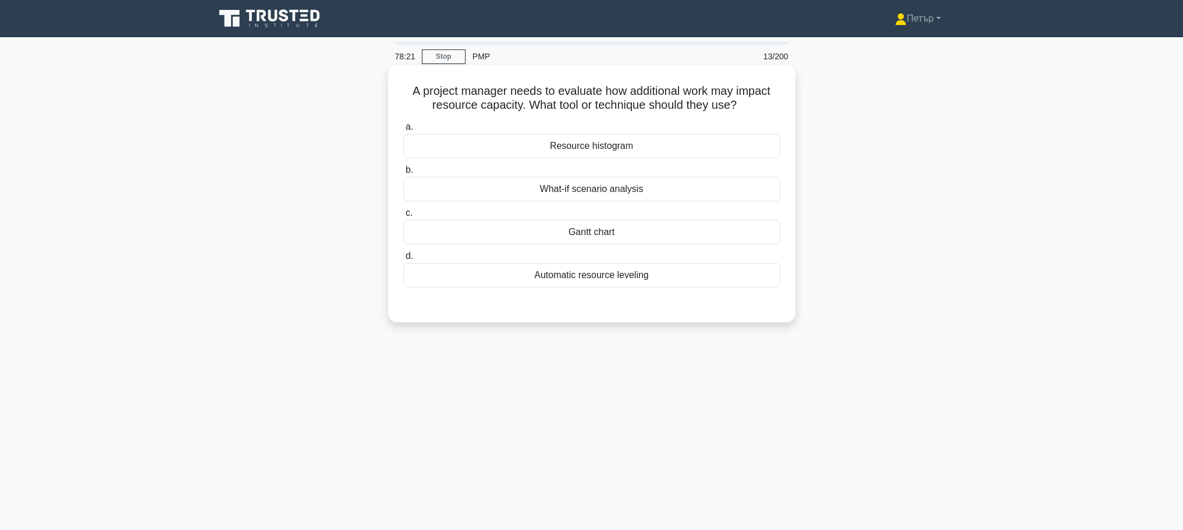
click at [711, 148] on div "Resource histogram" at bounding box center [591, 146] width 377 height 24
click at [403, 131] on input "a. Resource histogram" at bounding box center [403, 127] width 0 height 8
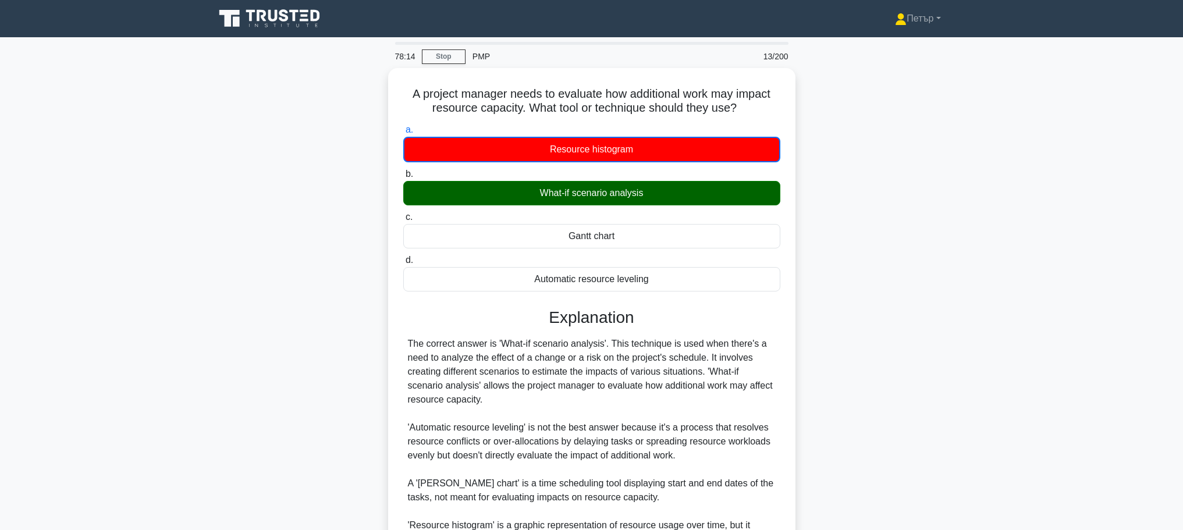
scroll to position [119, 0]
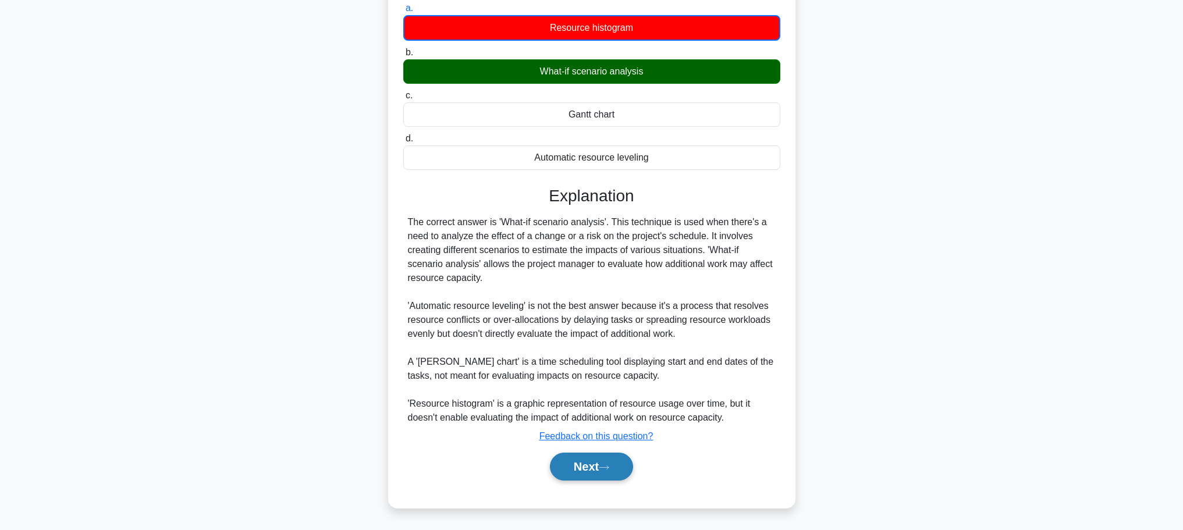
click at [612, 460] on button "Next" at bounding box center [591, 467] width 83 height 28
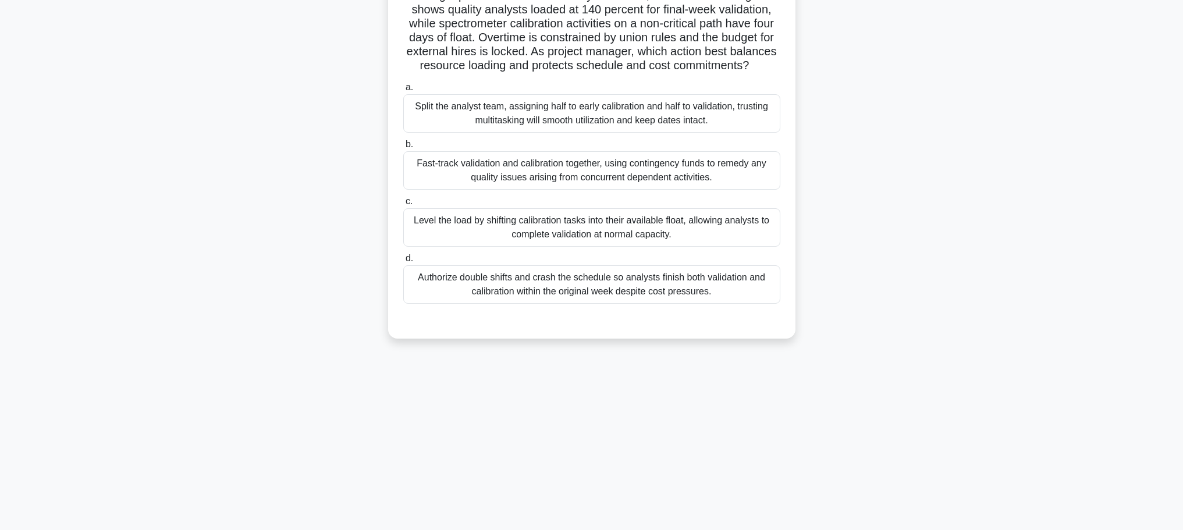
scroll to position [0, 0]
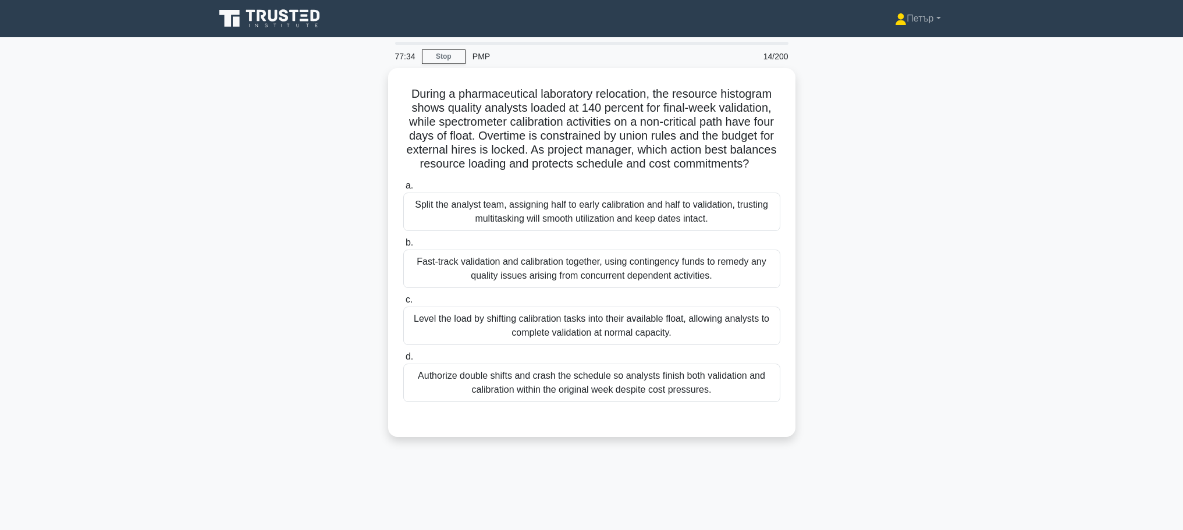
click at [1025, 232] on main "77:34 Stop PMP 14/200 During a pharmaceutical laboratory relocation, the resour…" at bounding box center [591, 332] width 1183 height 591
click at [1078, 180] on main "77:17 Stop PMP 14/200 During a pharmaceutical laboratory relocation, the resour…" at bounding box center [591, 332] width 1183 height 591
click at [740, 342] on div "Level the load by shifting calibration tasks into their available float, allowi…" at bounding box center [591, 323] width 377 height 38
click at [403, 301] on input "c. Level the load by shifting calibration tasks into their available float, all…" at bounding box center [403, 297] width 0 height 8
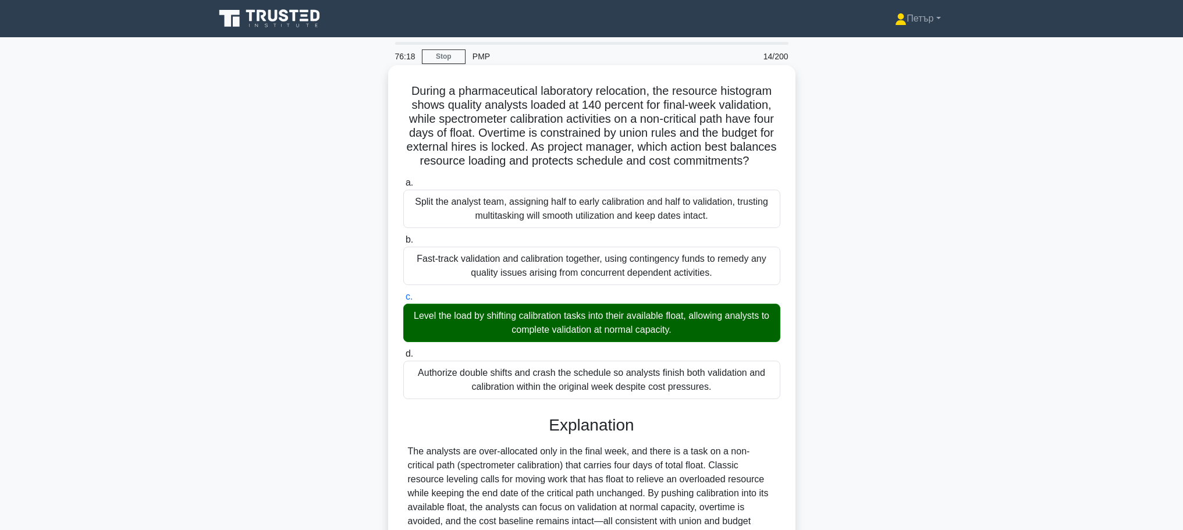
scroll to position [230, 0]
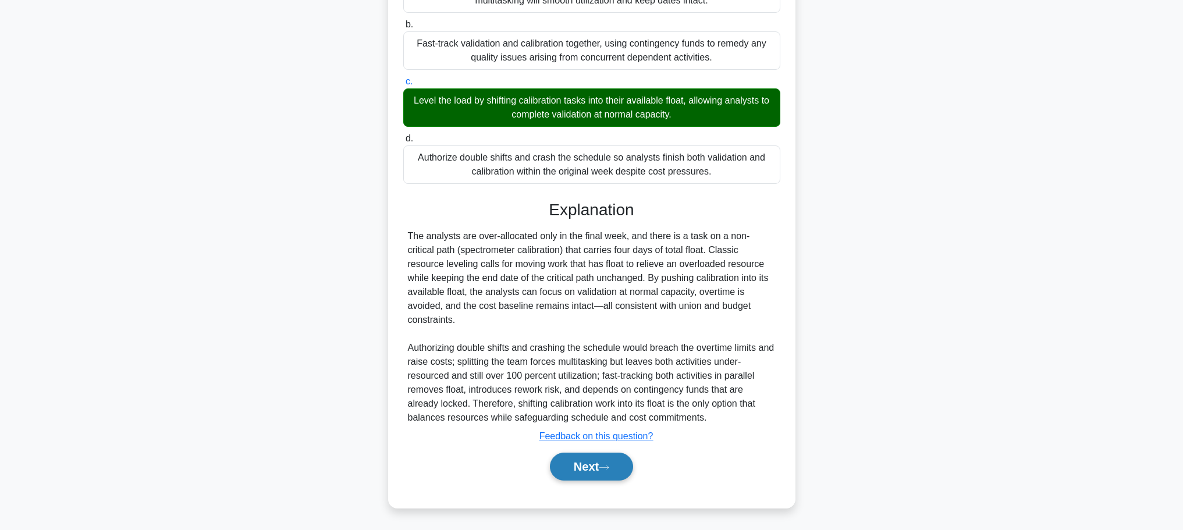
click at [579, 479] on button "Next" at bounding box center [591, 467] width 83 height 28
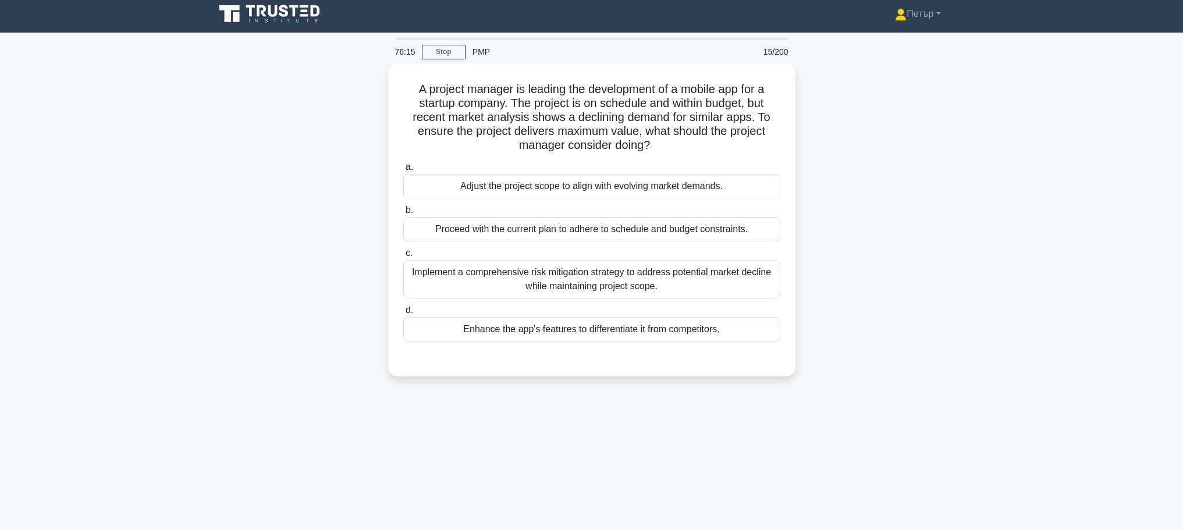
scroll to position [0, 0]
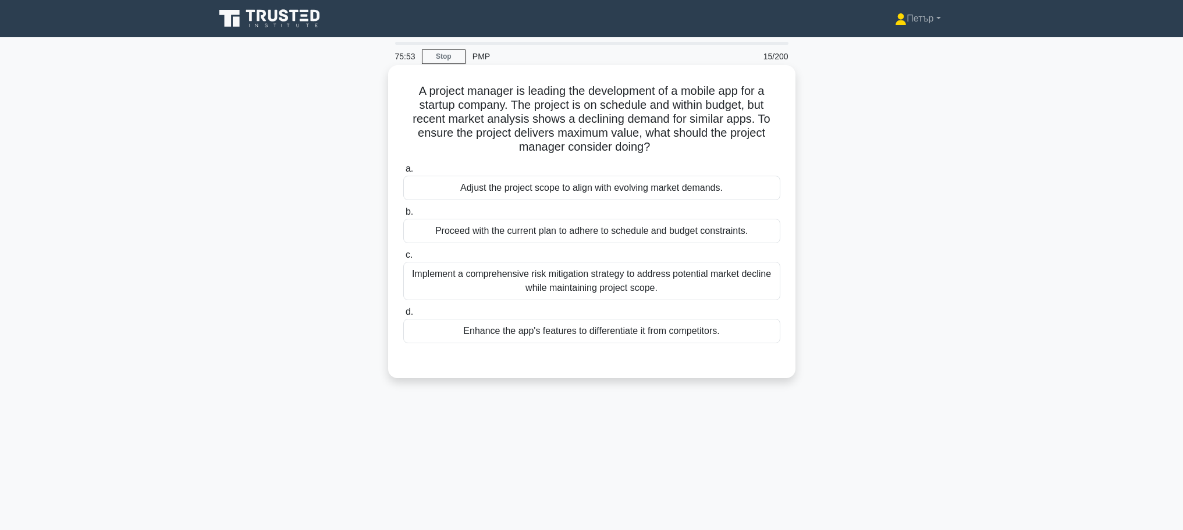
click at [749, 171] on label "a. Adjust the project scope to align with evolving market demands." at bounding box center [591, 181] width 377 height 38
click at [403, 171] on input "a. Adjust the project scope to align with evolving market demands." at bounding box center [403, 169] width 0 height 8
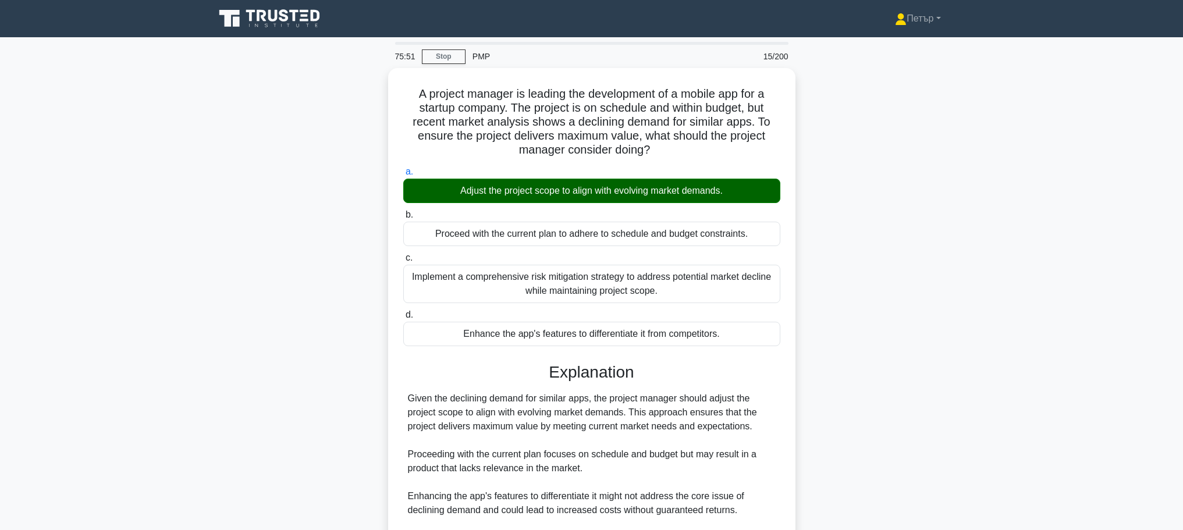
scroll to position [132, 0]
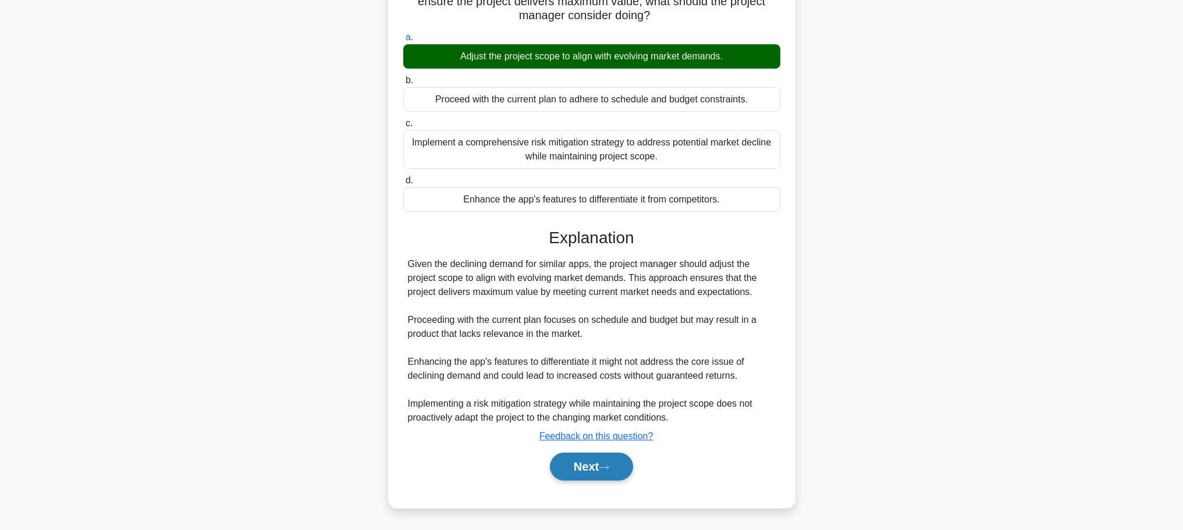
click at [578, 470] on button "Next" at bounding box center [591, 467] width 83 height 28
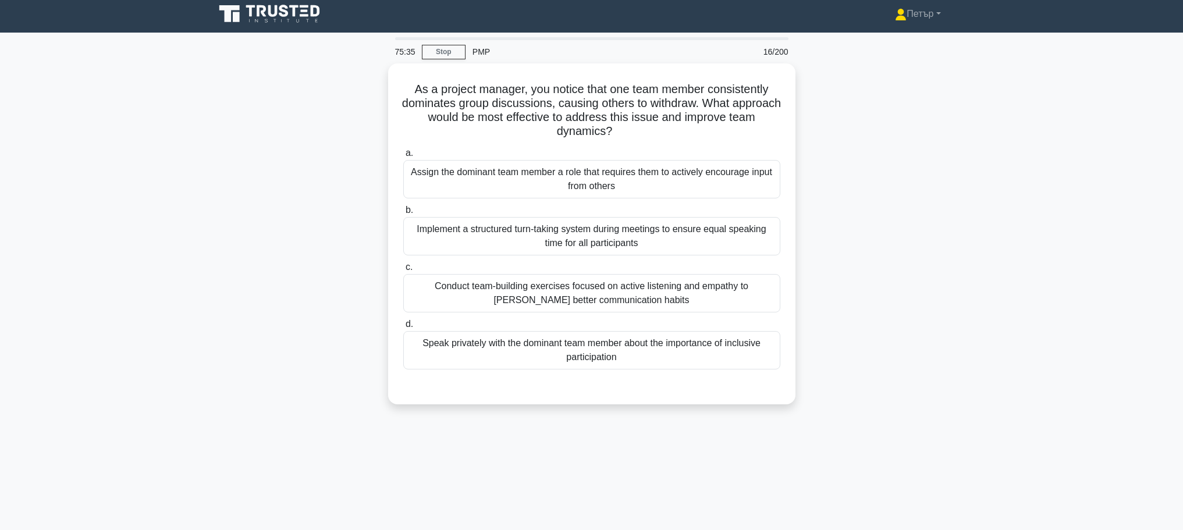
scroll to position [0, 0]
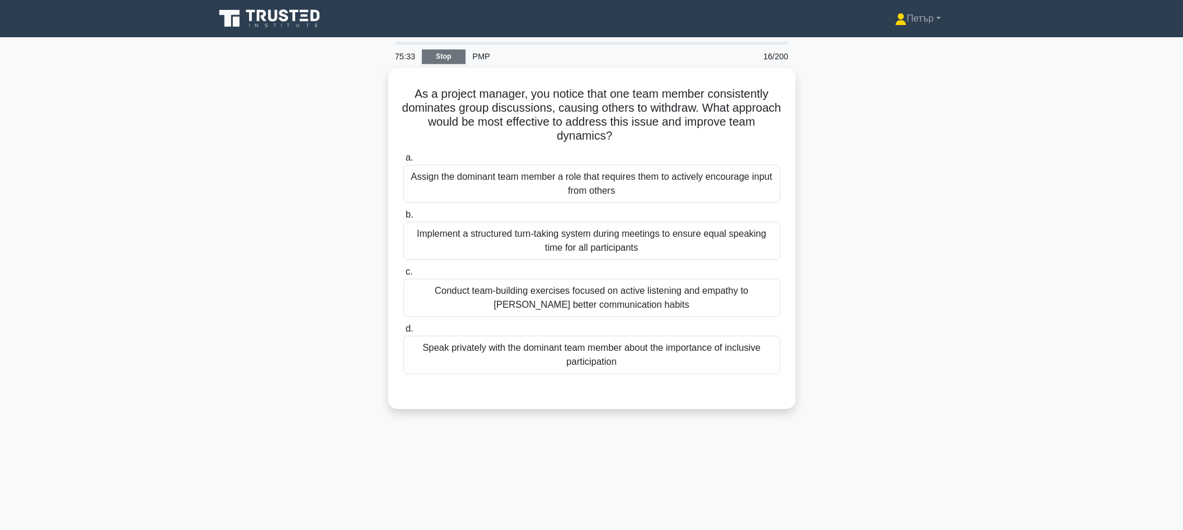
click at [443, 54] on link "Stop" at bounding box center [444, 56] width 44 height 15
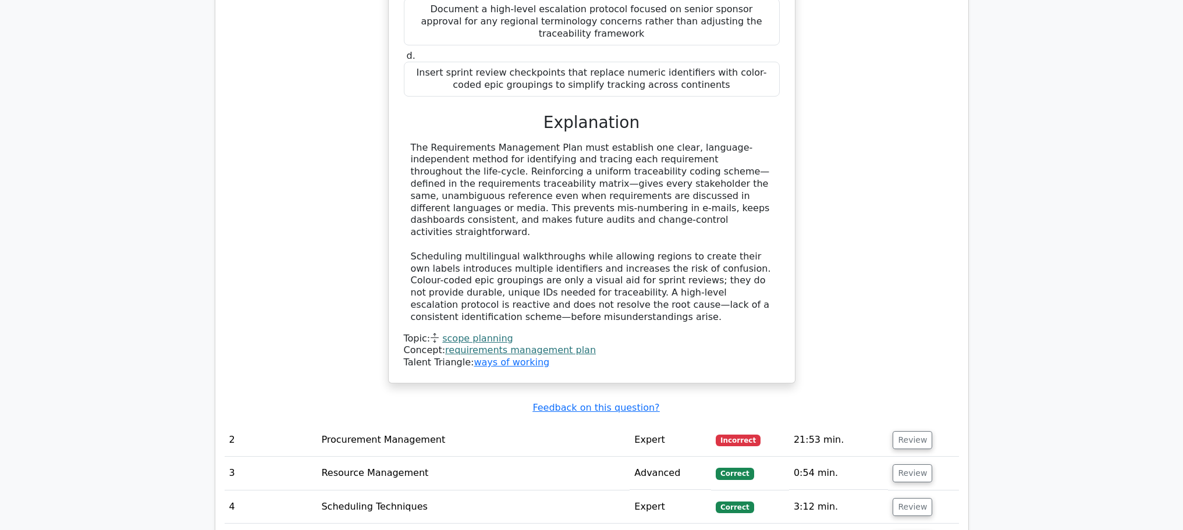
scroll to position [1396, 0]
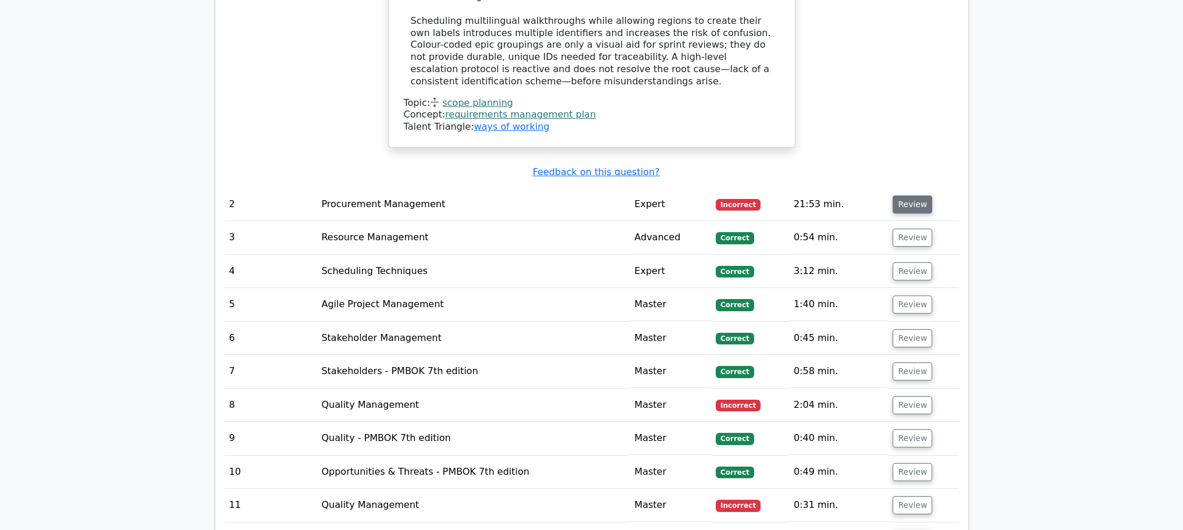
click at [901, 196] on button "Review" at bounding box center [913, 205] width 40 height 18
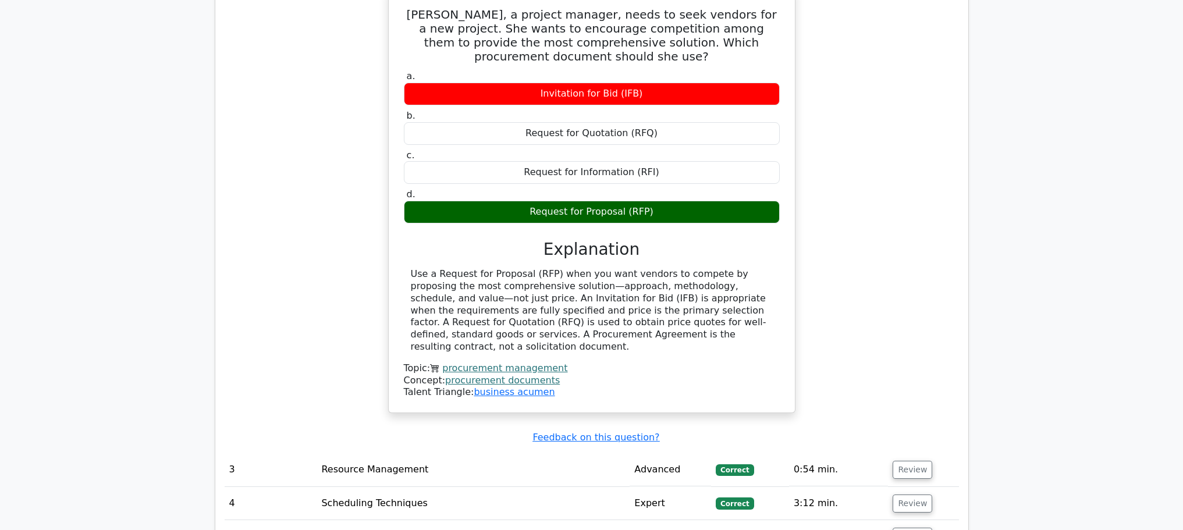
scroll to position [1862, 0]
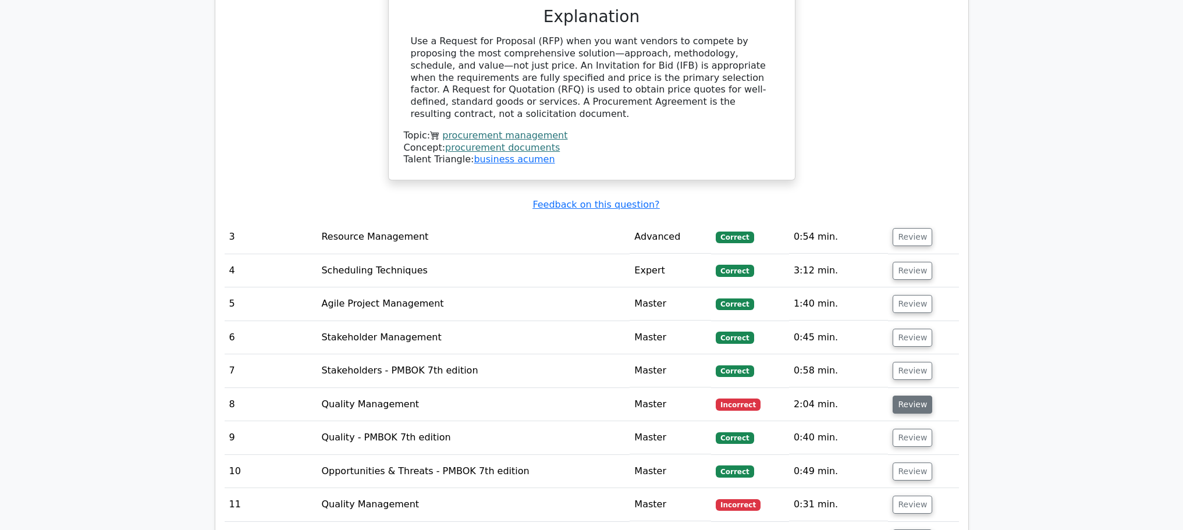
click at [912, 396] on button "Review" at bounding box center [913, 405] width 40 height 18
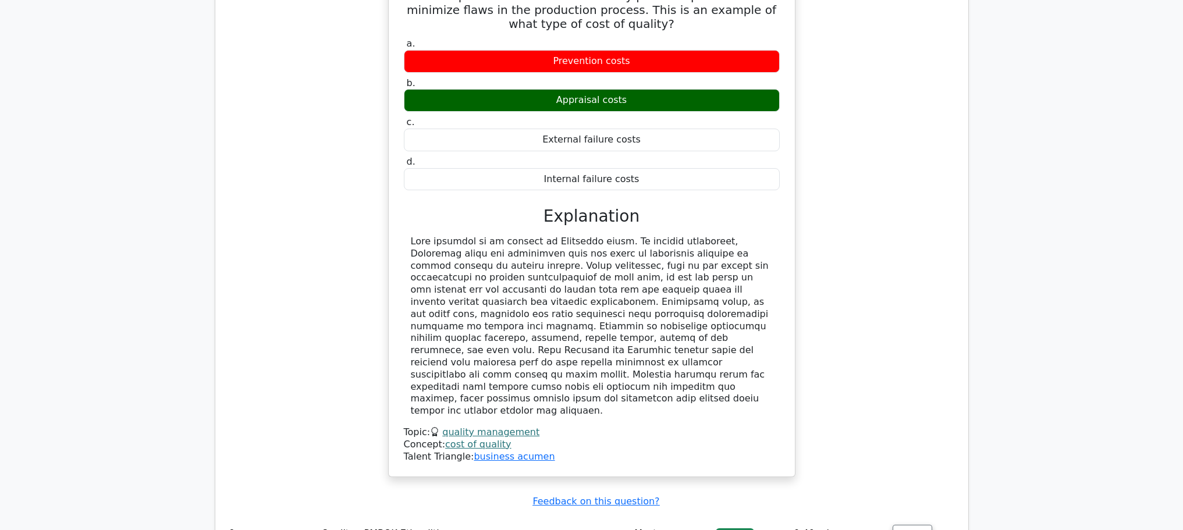
scroll to position [2560, 0]
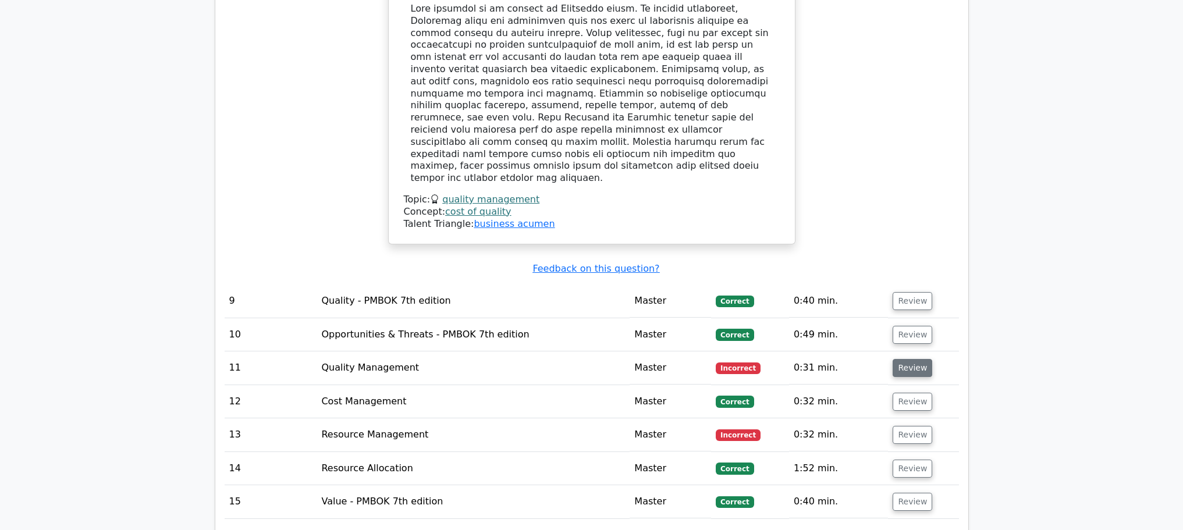
click at [903, 359] on button "Review" at bounding box center [913, 368] width 40 height 18
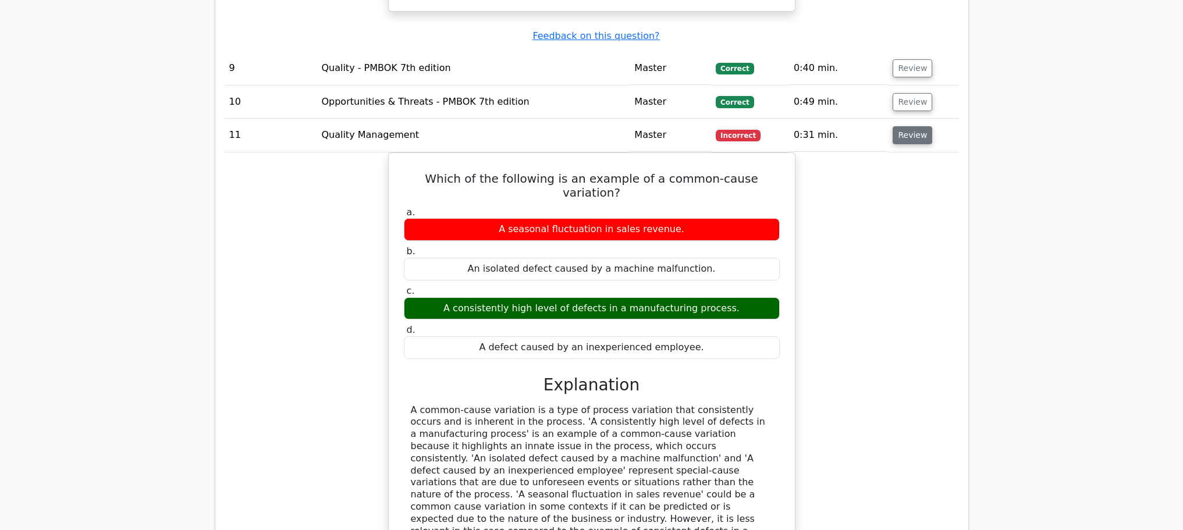
scroll to position [3172, 0]
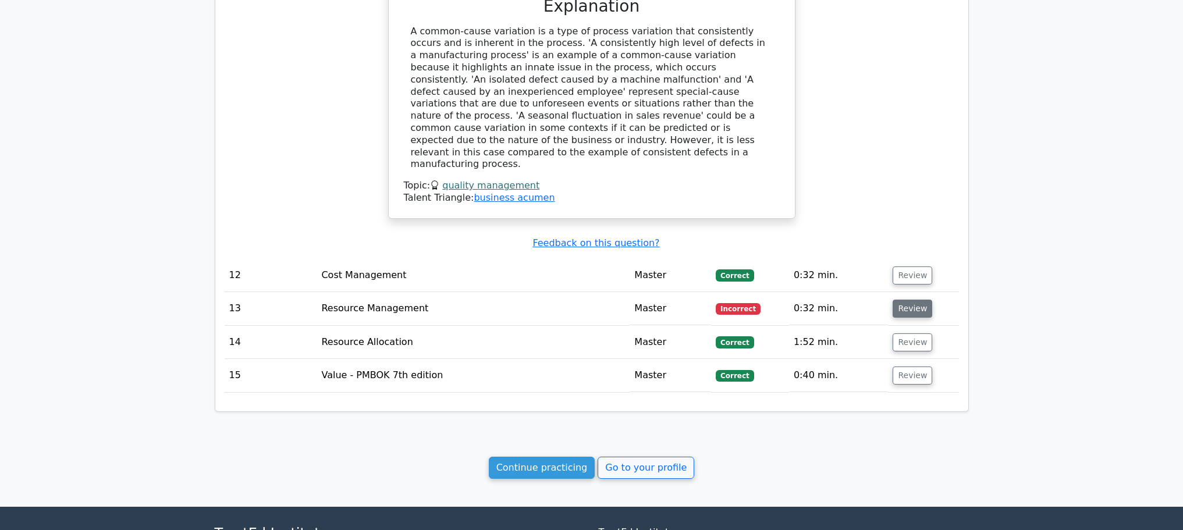
click at [906, 300] on button "Review" at bounding box center [913, 309] width 40 height 18
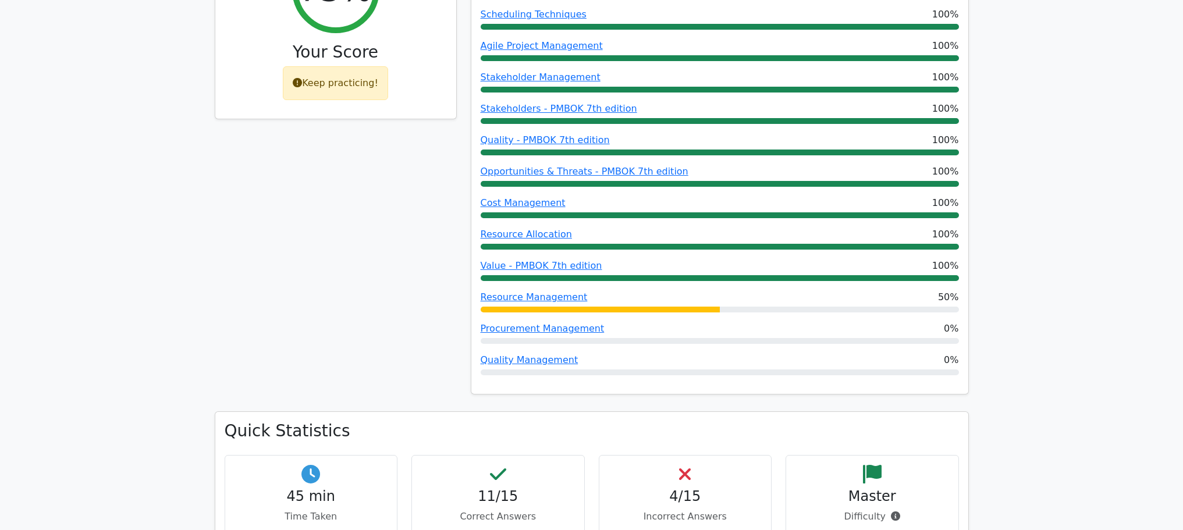
scroll to position [0, 0]
